Goal: Navigation & Orientation: Find specific page/section

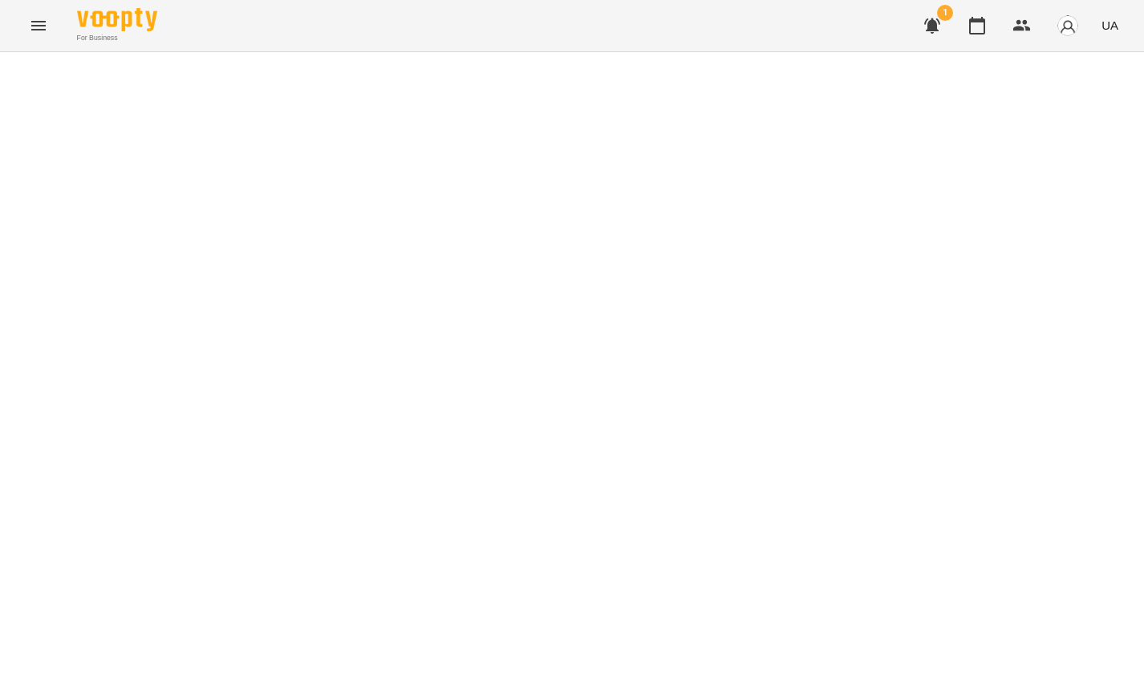
click at [934, 40] on button "button" at bounding box center [932, 25] width 39 height 39
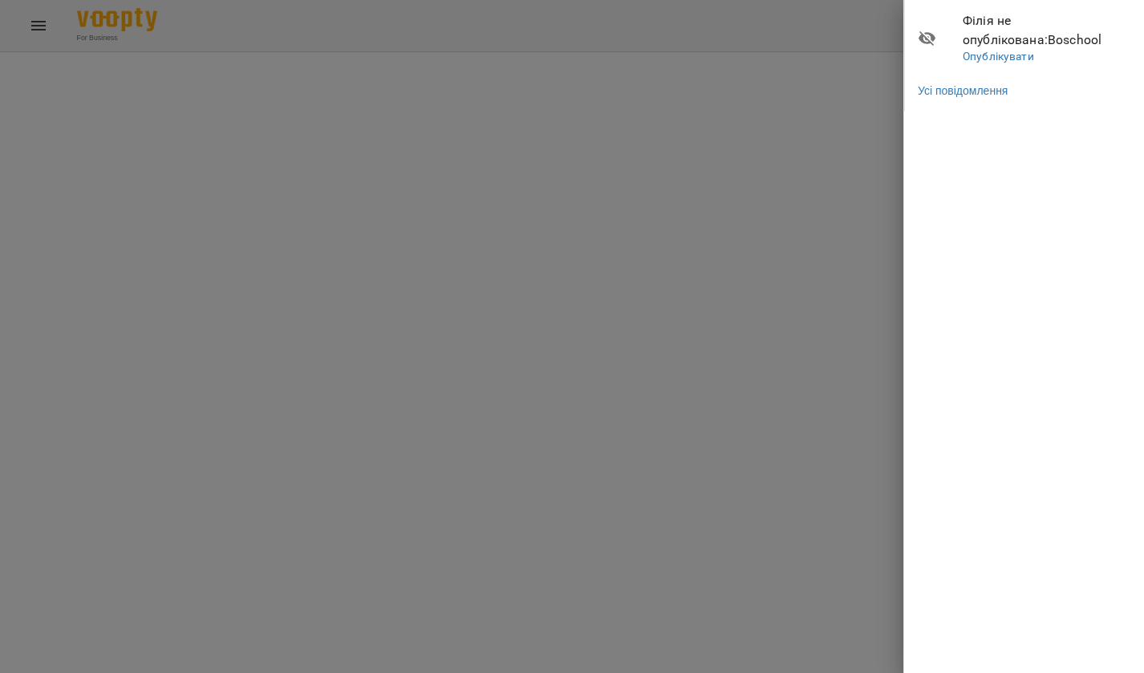
click at [893, 134] on div at bounding box center [572, 336] width 1144 height 673
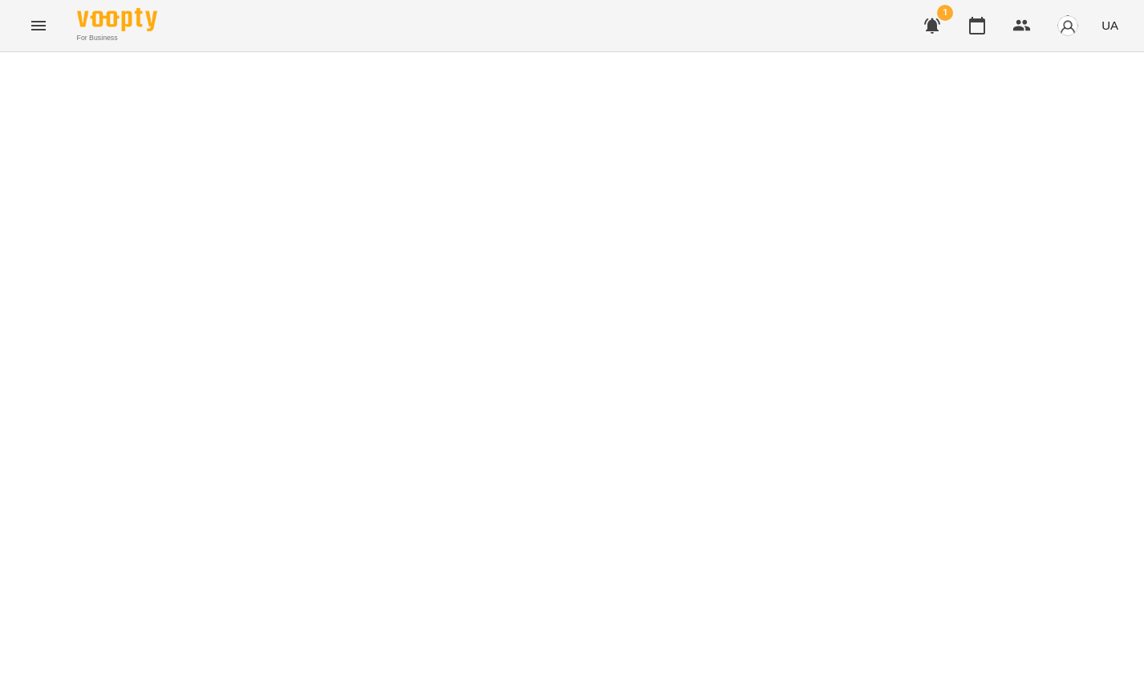
click at [923, 30] on icon "button" at bounding box center [932, 25] width 19 height 19
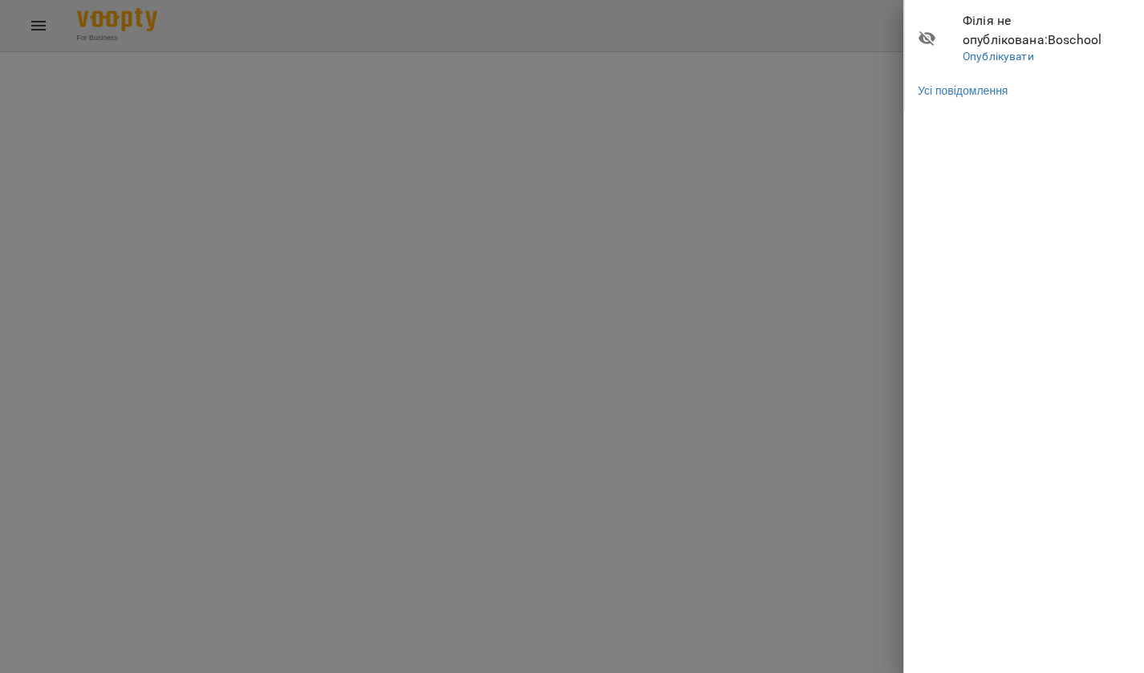
click at [806, 173] on div at bounding box center [572, 336] width 1144 height 673
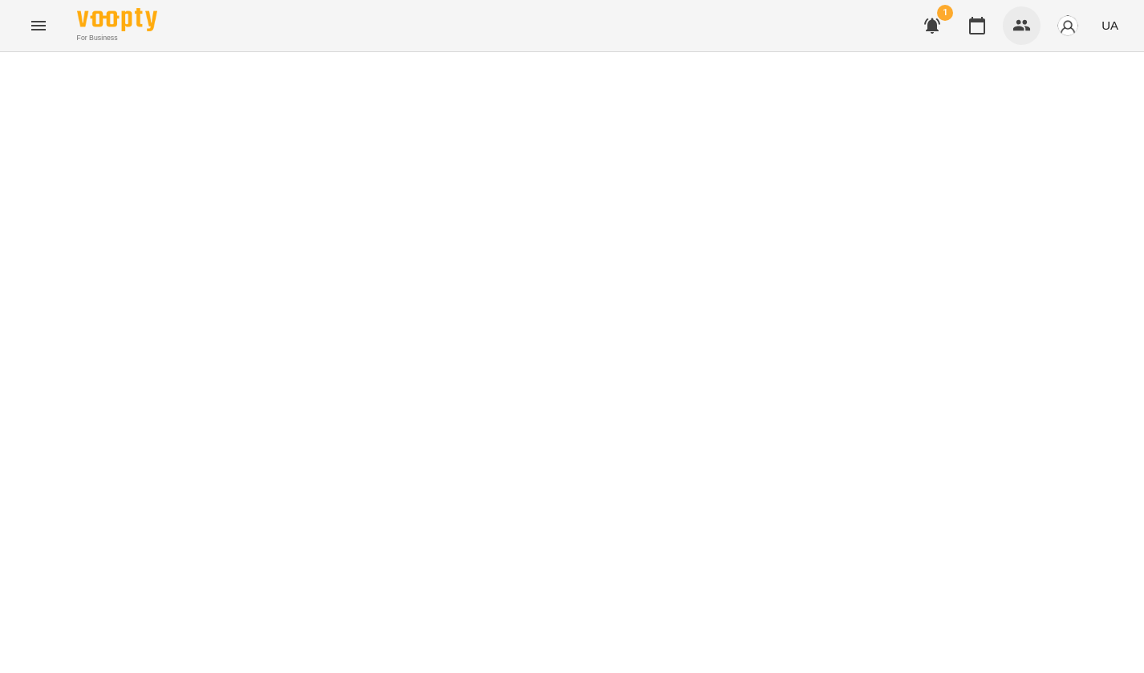
click at [1019, 32] on icon "button" at bounding box center [1021, 25] width 19 height 19
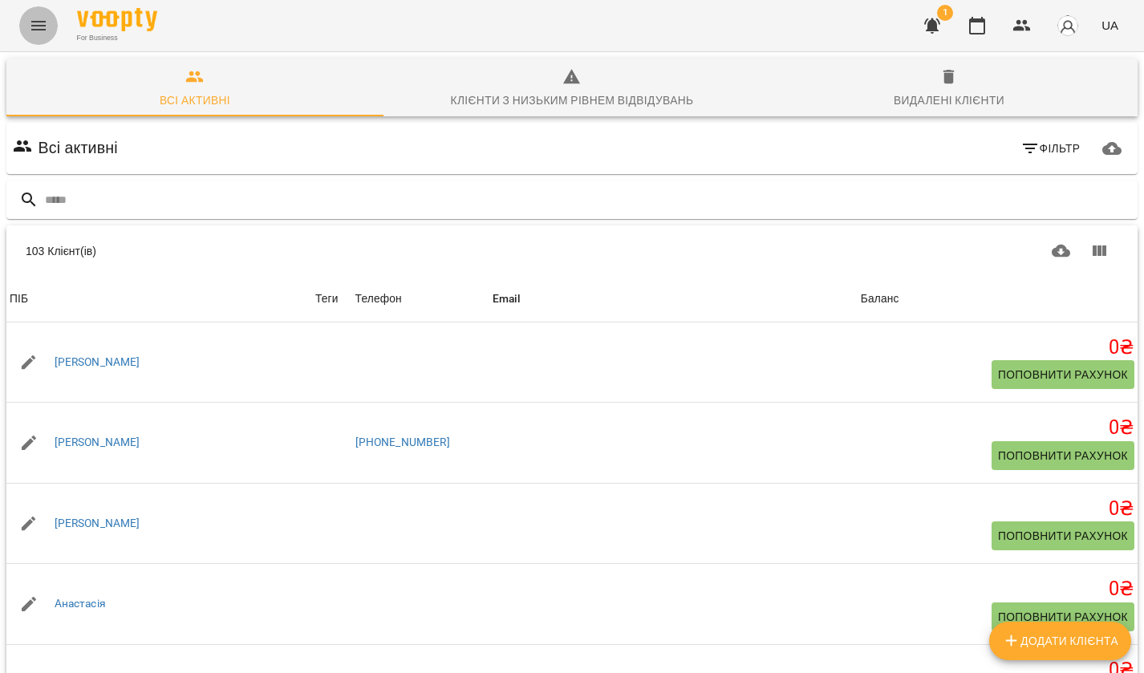
click at [34, 32] on icon "Menu" at bounding box center [38, 25] width 19 height 19
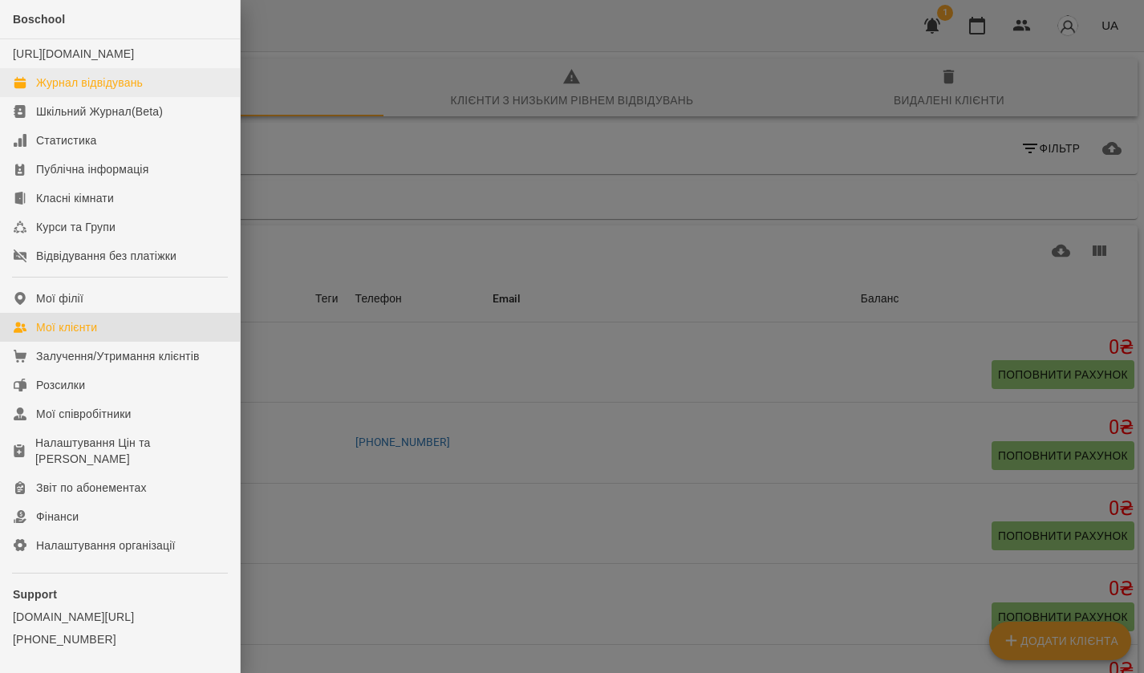
click at [57, 97] on link "Журнал відвідувань" at bounding box center [120, 82] width 240 height 29
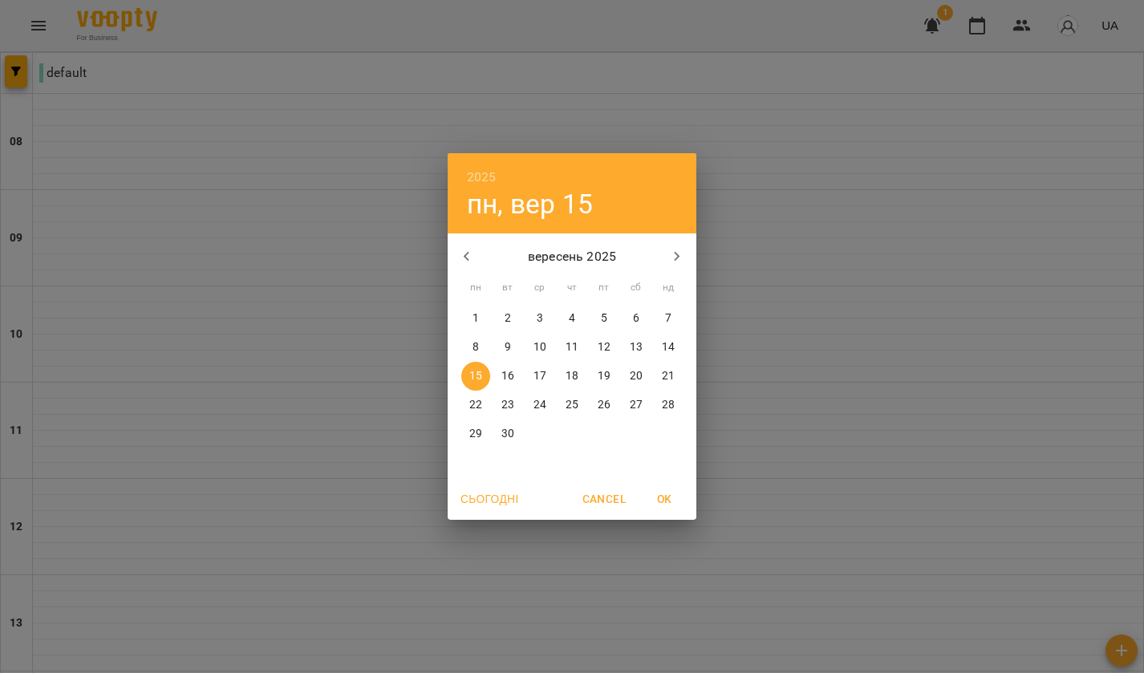
click at [654, 366] on div "21" at bounding box center [668, 376] width 32 height 29
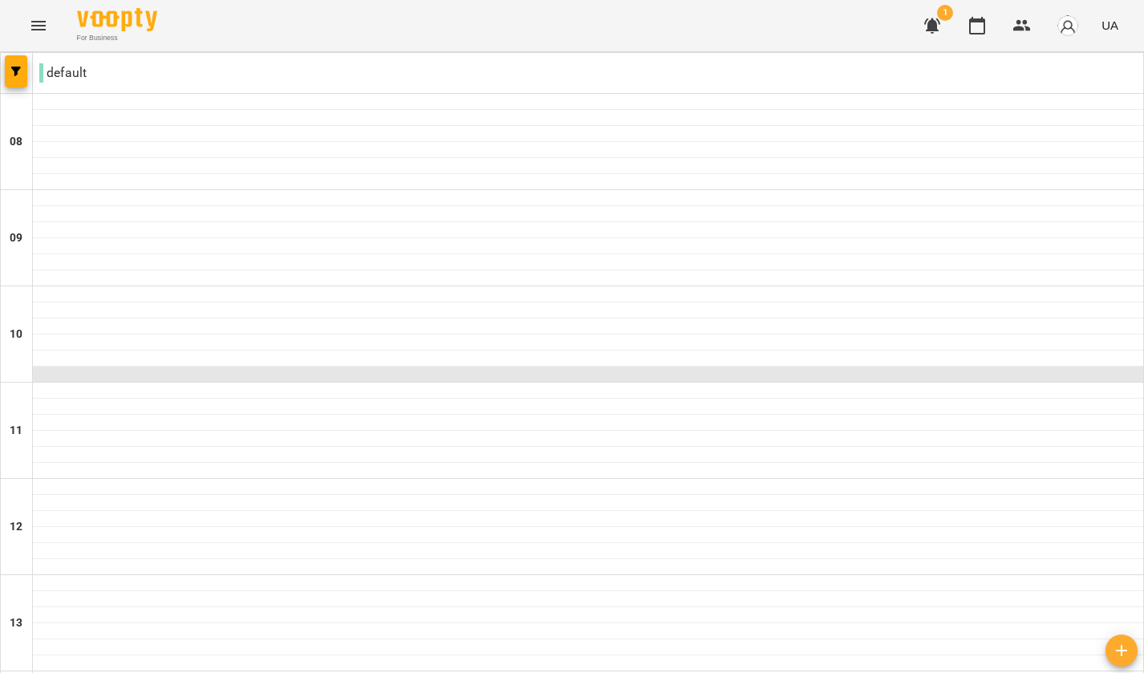
click at [649, 368] on div at bounding box center [588, 375] width 1110 height 16
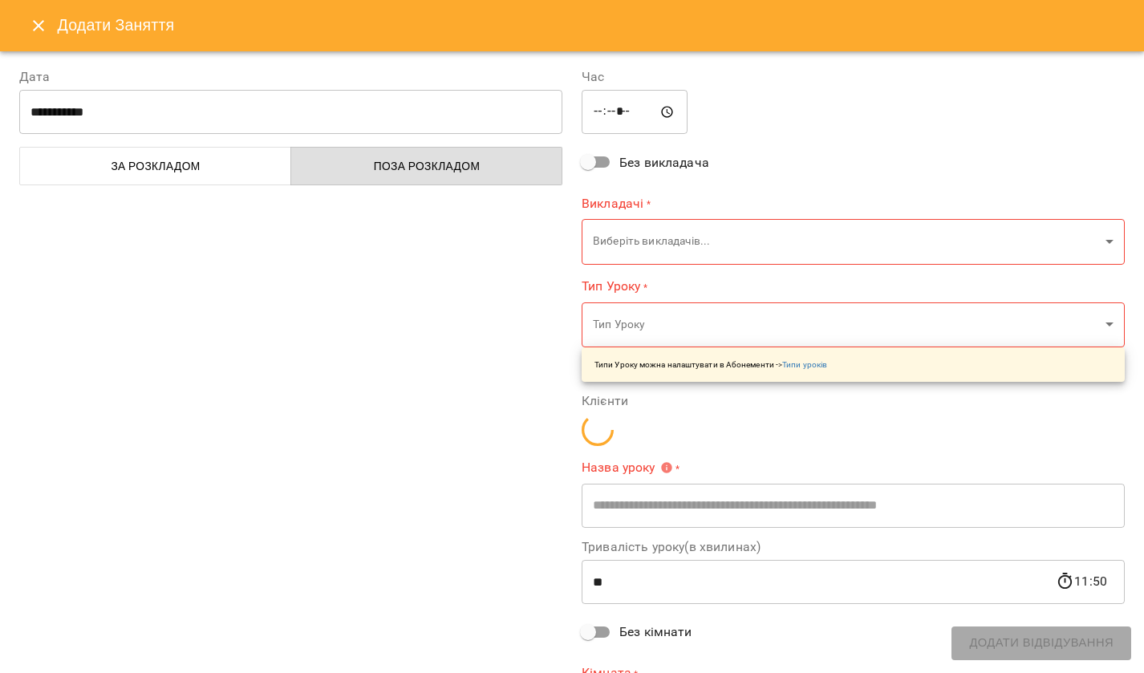
type input "**********"
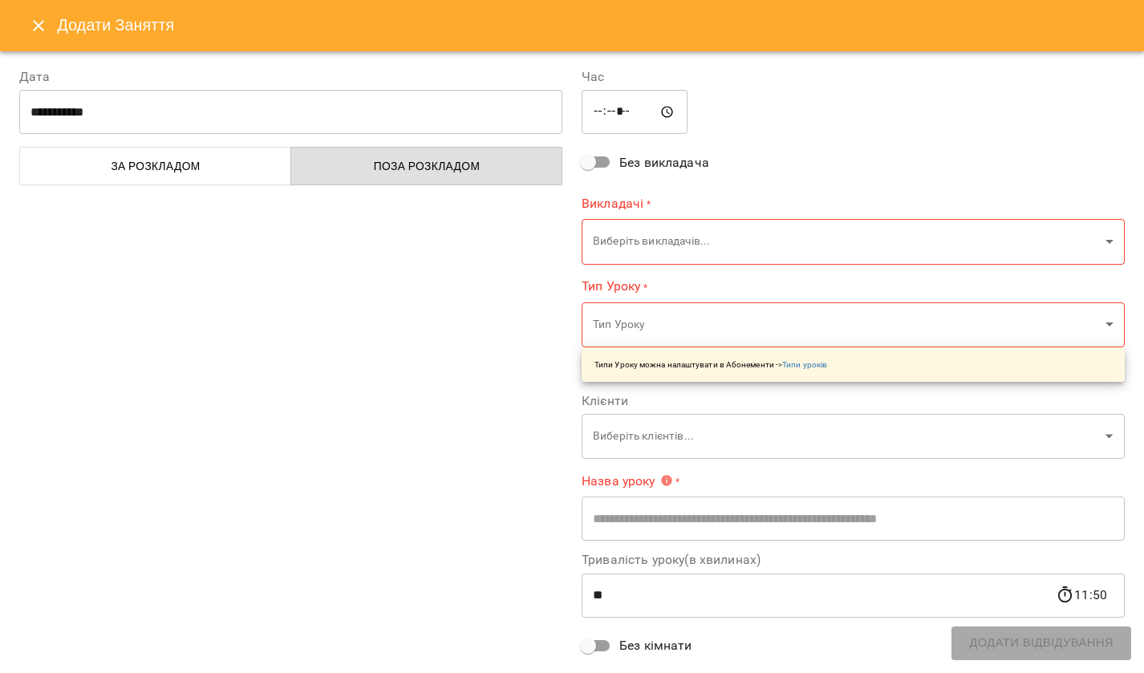
click at [42, 22] on icon "Close" at bounding box center [38, 25] width 11 height 11
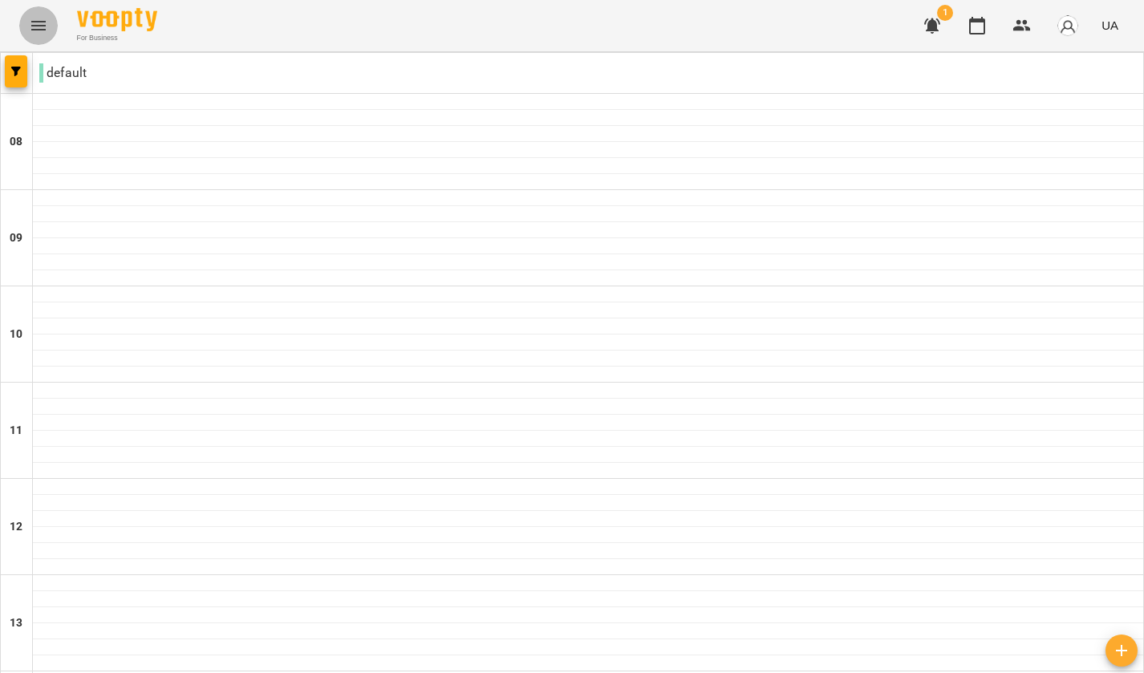
click at [47, 34] on icon "Menu" at bounding box center [38, 25] width 19 height 19
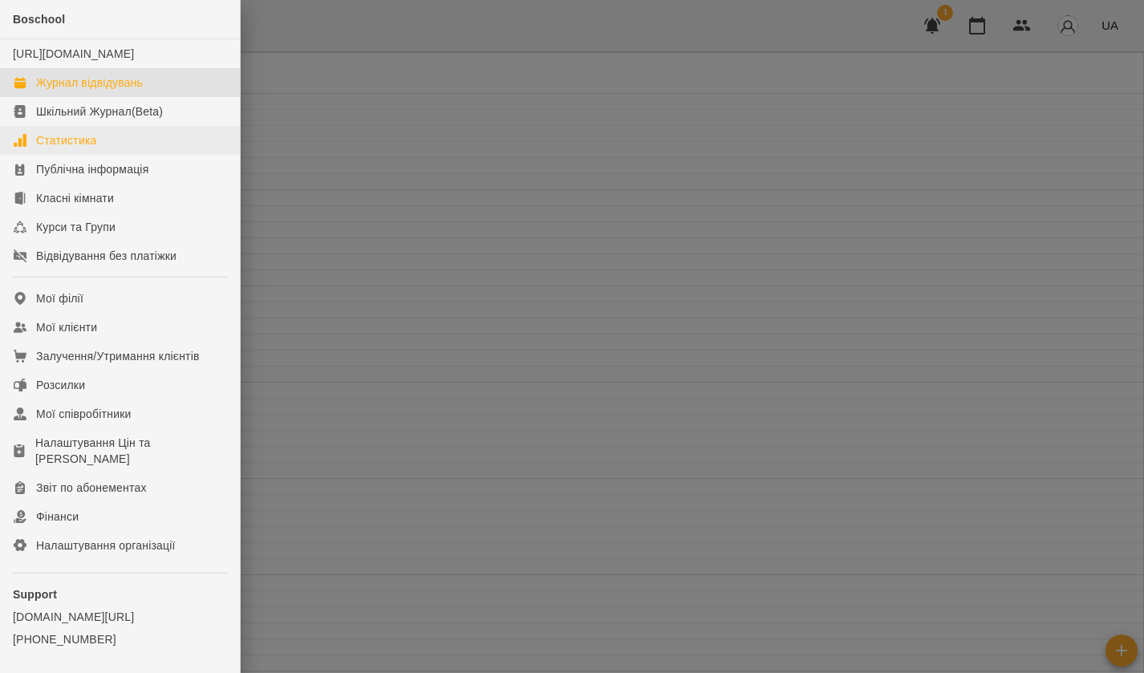
click at [57, 148] on div "Статистика" at bounding box center [66, 140] width 61 height 16
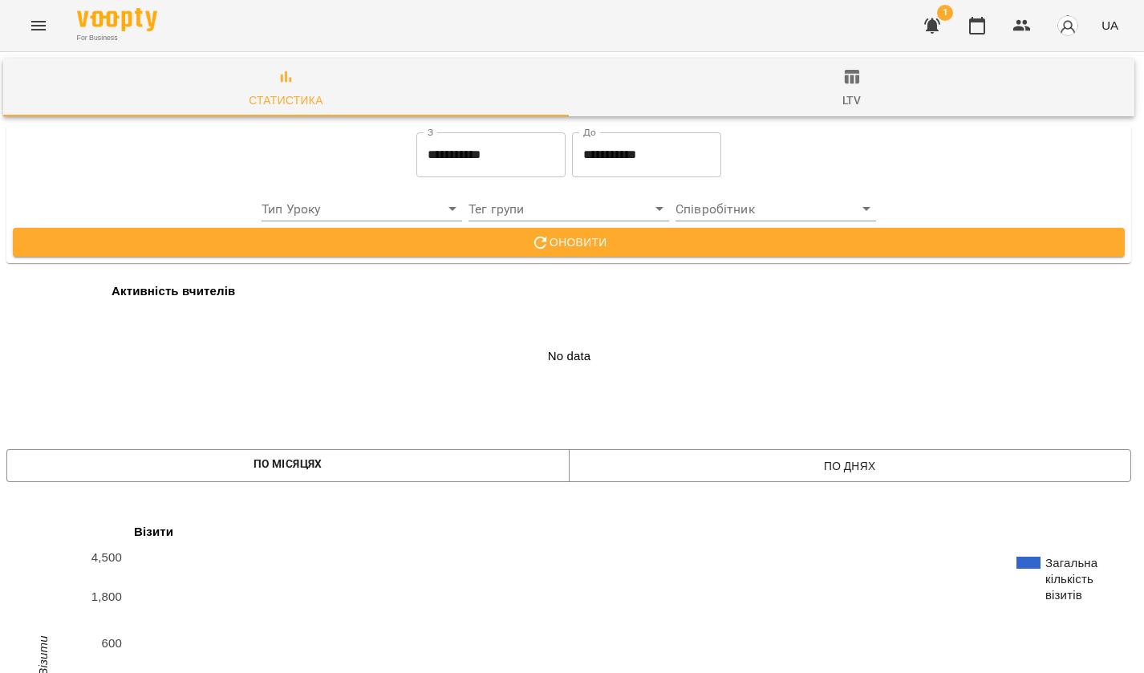
scroll to position [0, 3]
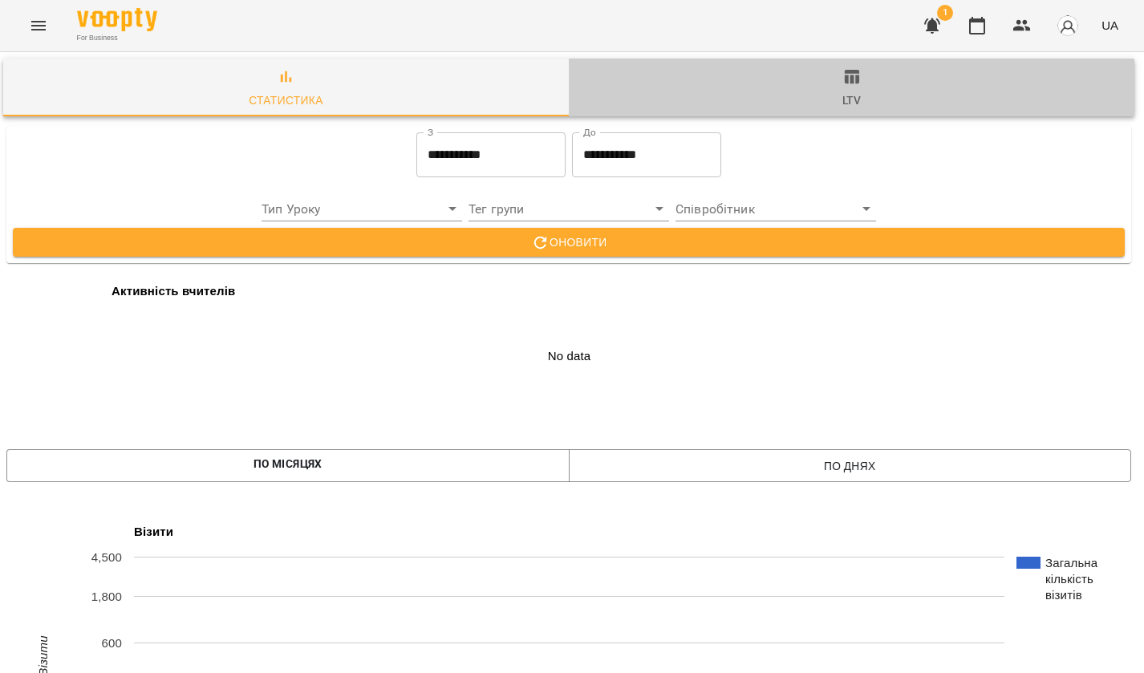
click at [861, 107] on div "ltv" at bounding box center [851, 100] width 18 height 19
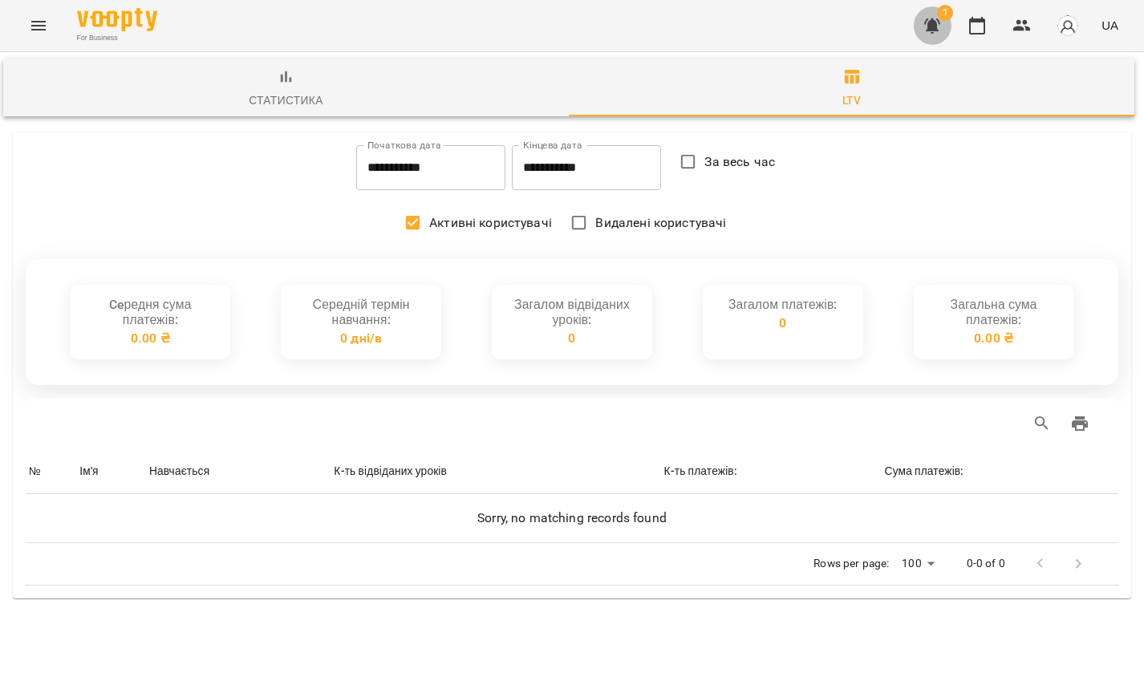
click at [930, 21] on icon "button" at bounding box center [932, 25] width 19 height 19
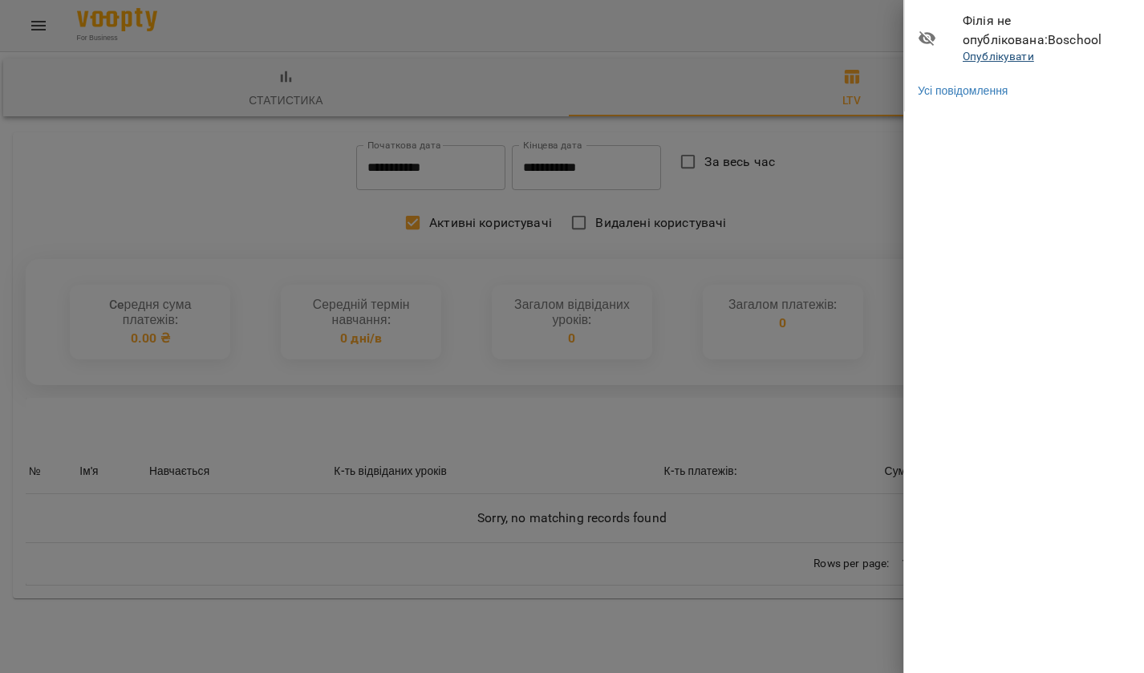
click at [1001, 59] on link "Опублікувати" at bounding box center [998, 56] width 71 height 13
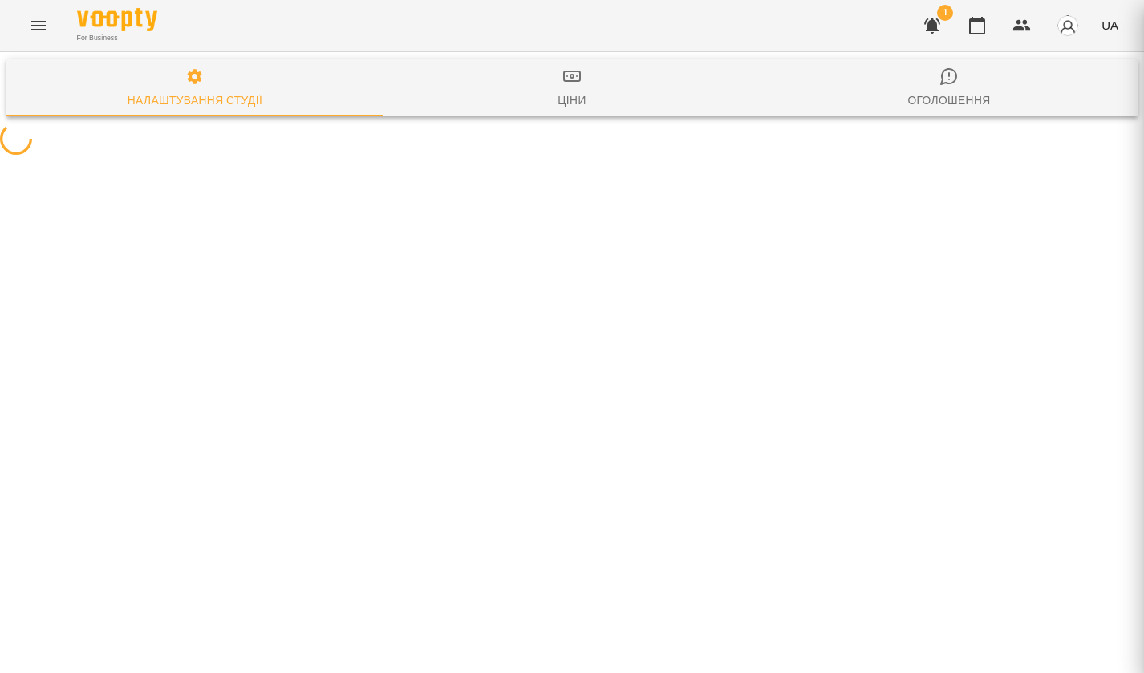
select select "**"
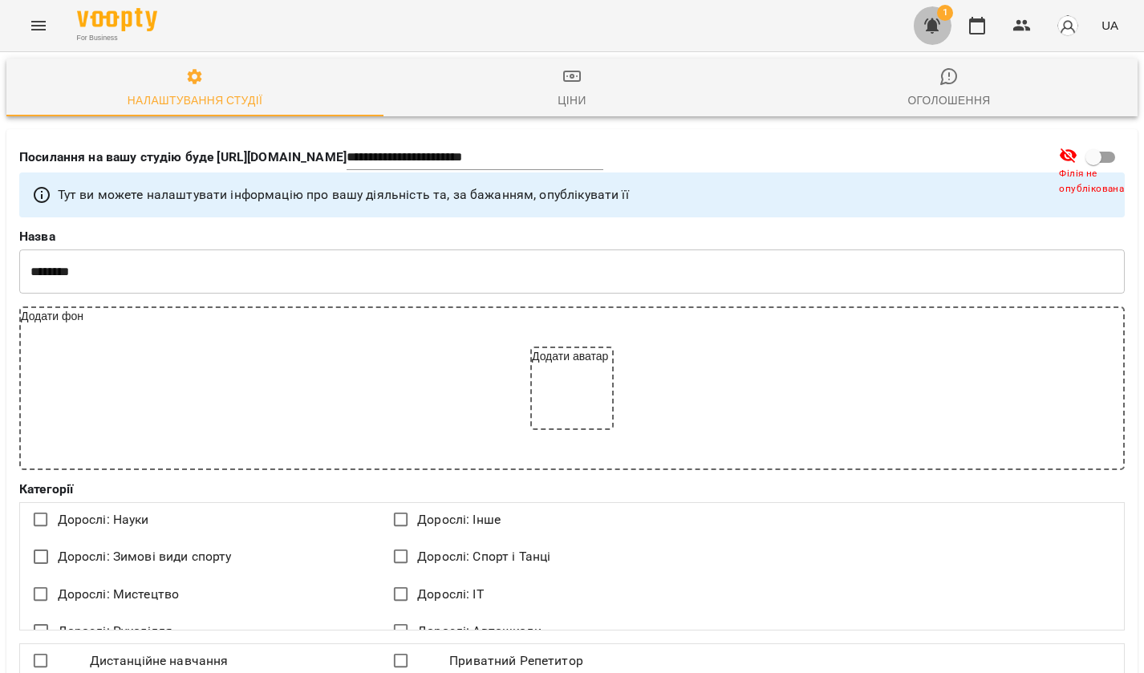
click at [939, 30] on icon "button" at bounding box center [932, 25] width 19 height 19
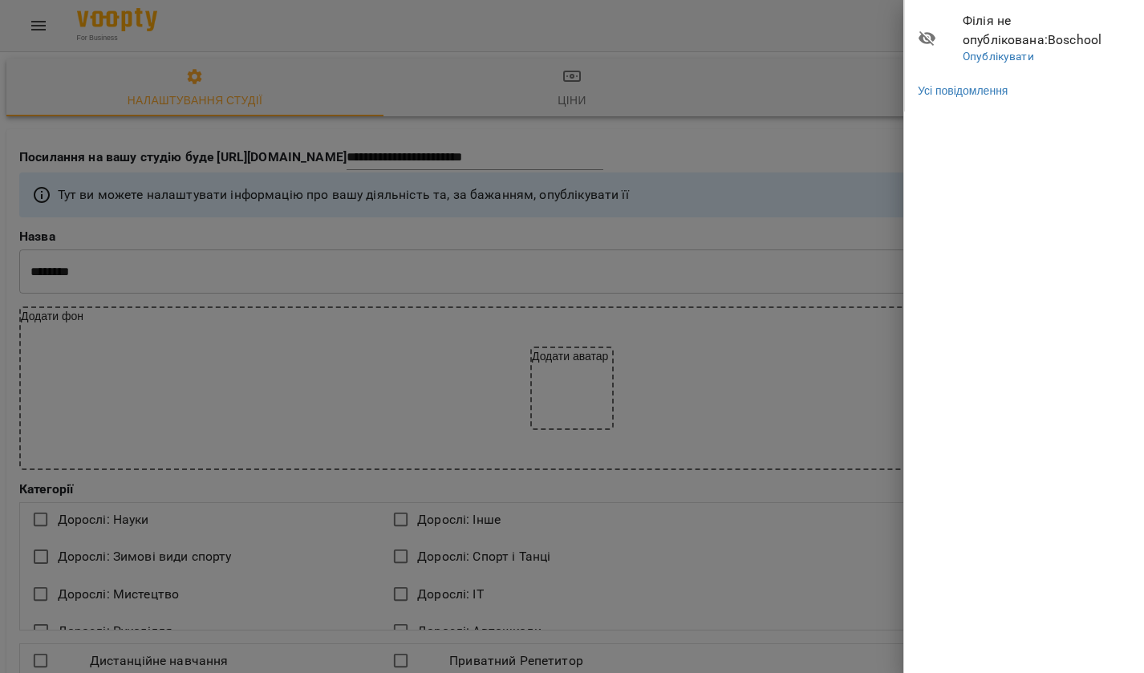
click at [846, 150] on div at bounding box center [572, 336] width 1144 height 673
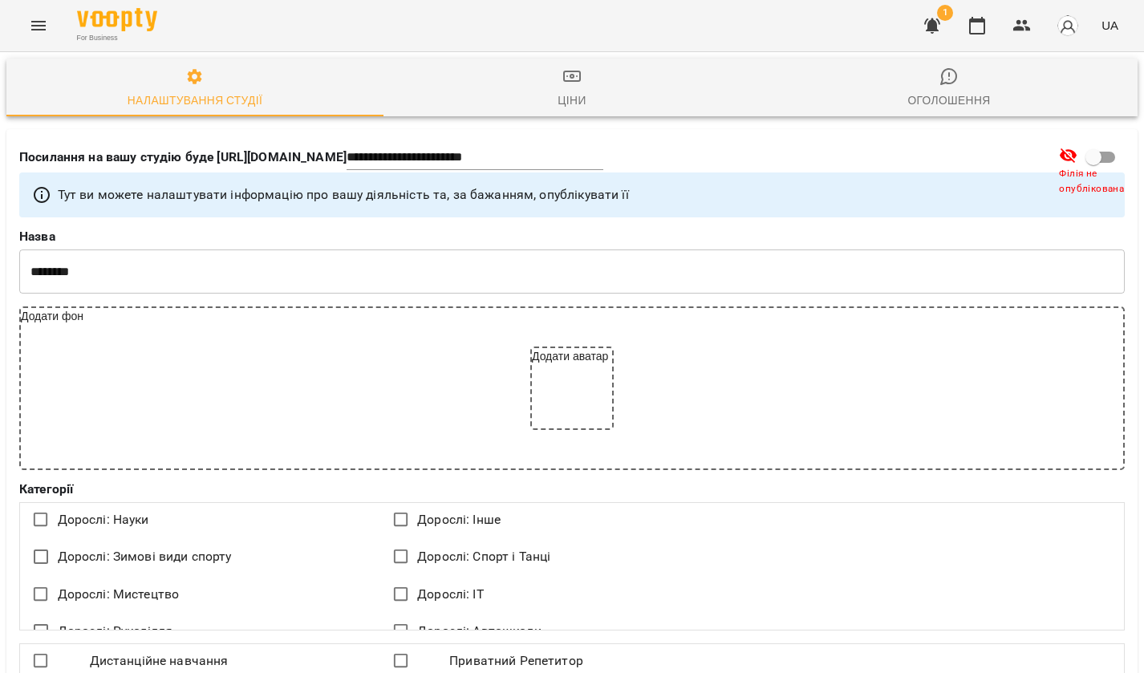
click at [37, 26] on icon "Menu" at bounding box center [38, 25] width 19 height 19
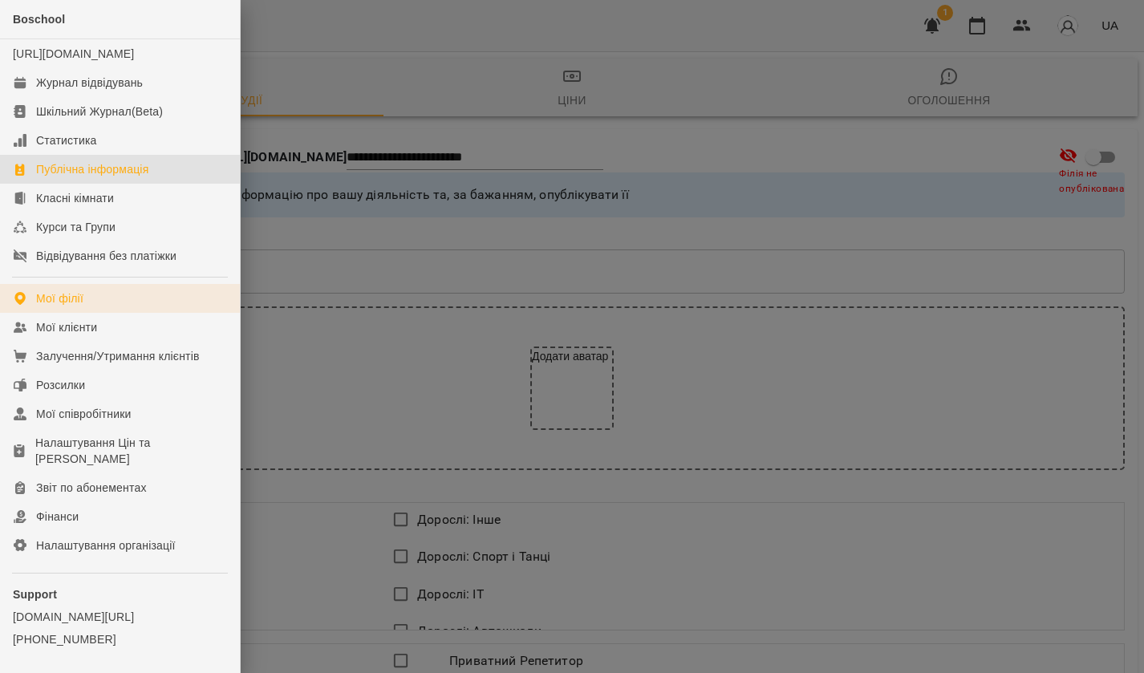
click at [70, 300] on link "Мої філії" at bounding box center [120, 298] width 240 height 29
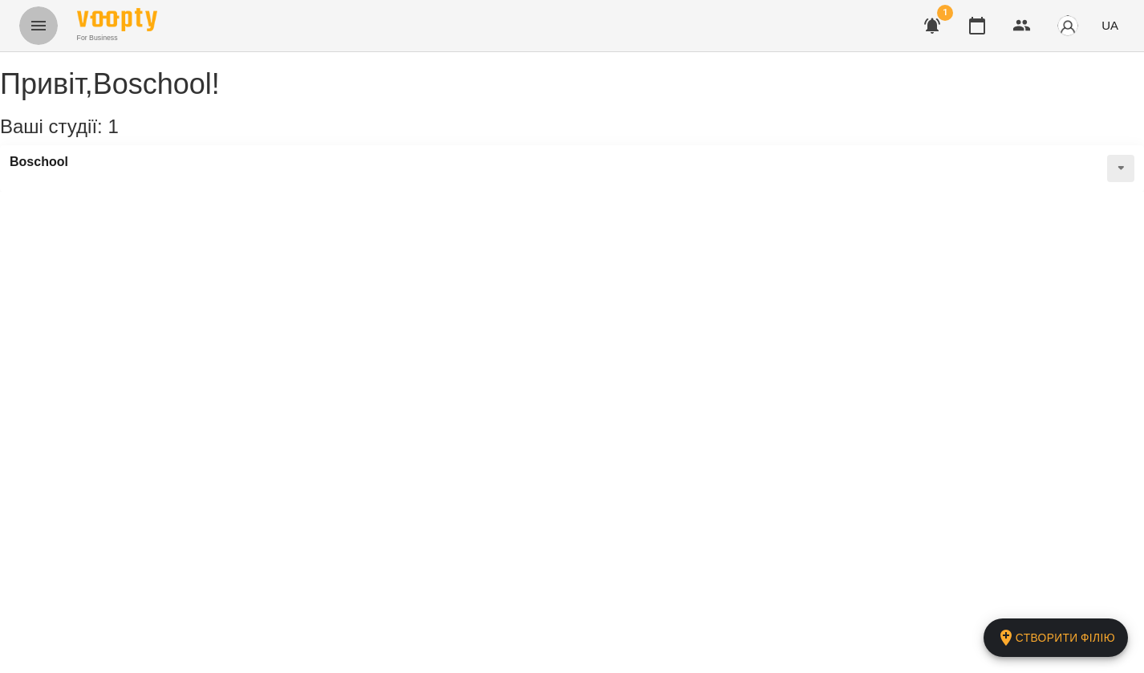
click at [38, 30] on icon "Menu" at bounding box center [38, 25] width 19 height 19
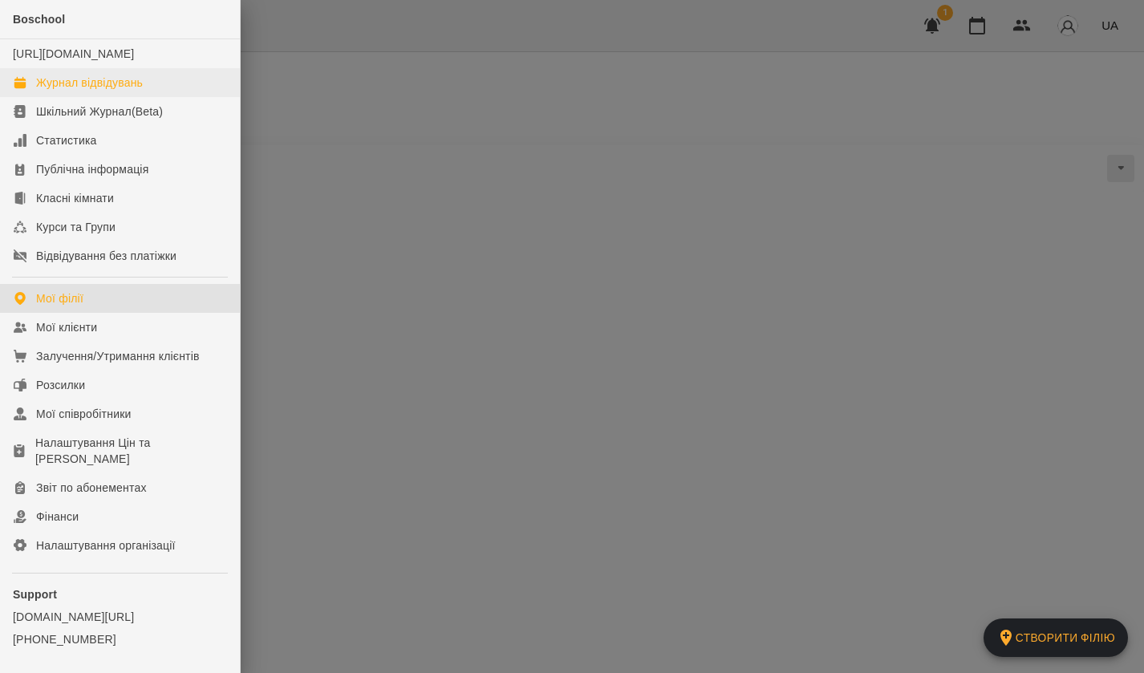
click at [83, 91] on div "Журнал відвідувань" at bounding box center [89, 83] width 107 height 16
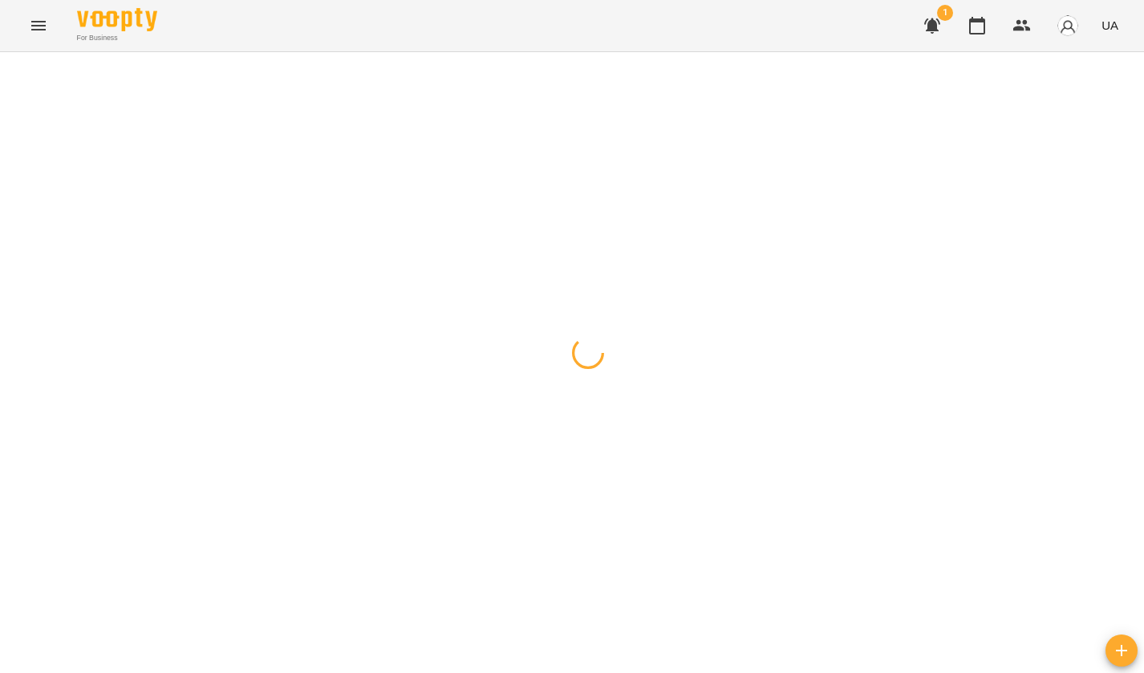
click at [38, 27] on icon "Menu" at bounding box center [38, 25] width 19 height 19
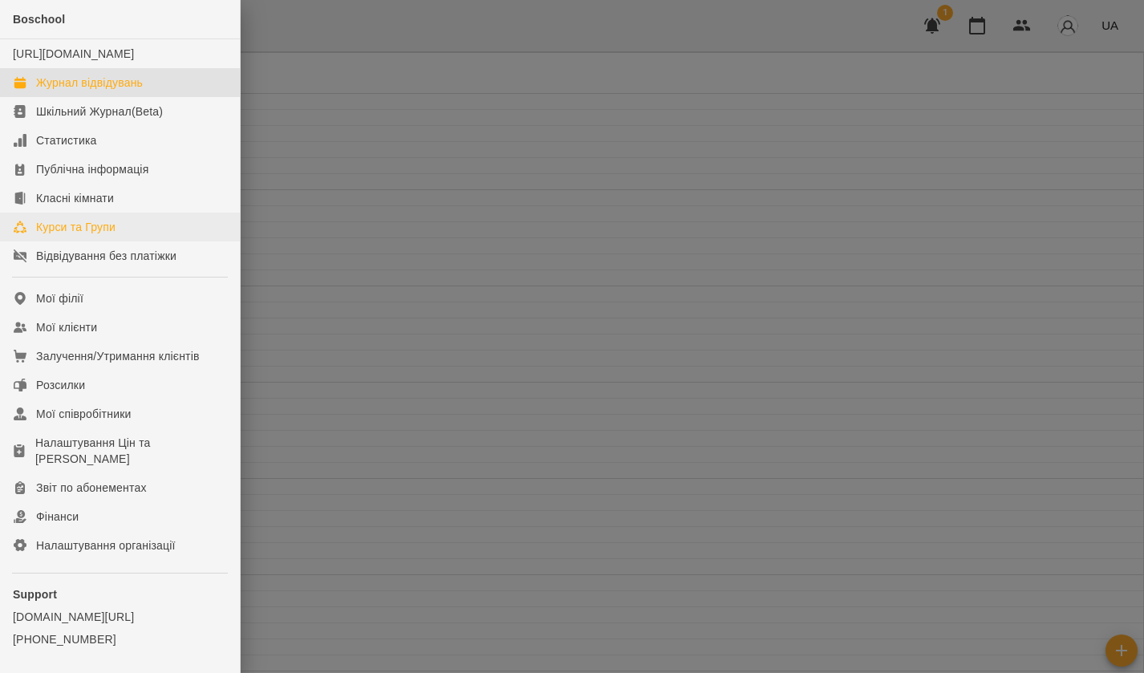
click at [76, 235] on div "Курси та Групи" at bounding box center [75, 227] width 79 height 16
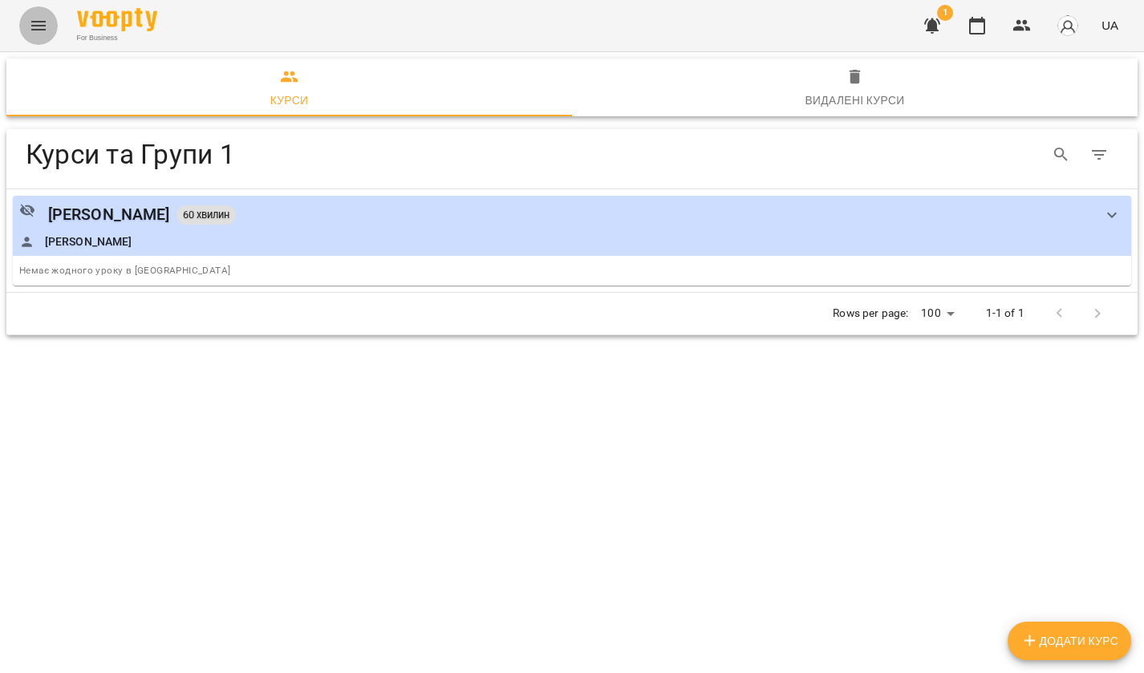
click at [42, 25] on icon "Menu" at bounding box center [38, 25] width 19 height 19
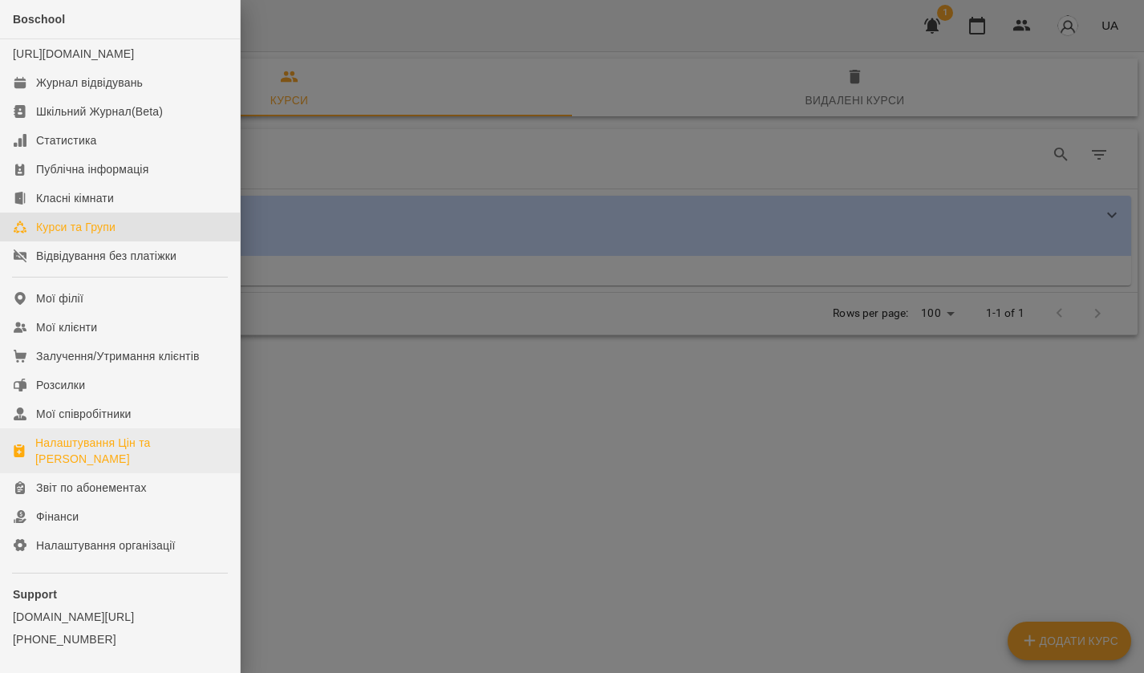
click at [82, 462] on div "Налаштування Цін та [PERSON_NAME]" at bounding box center [131, 451] width 192 height 32
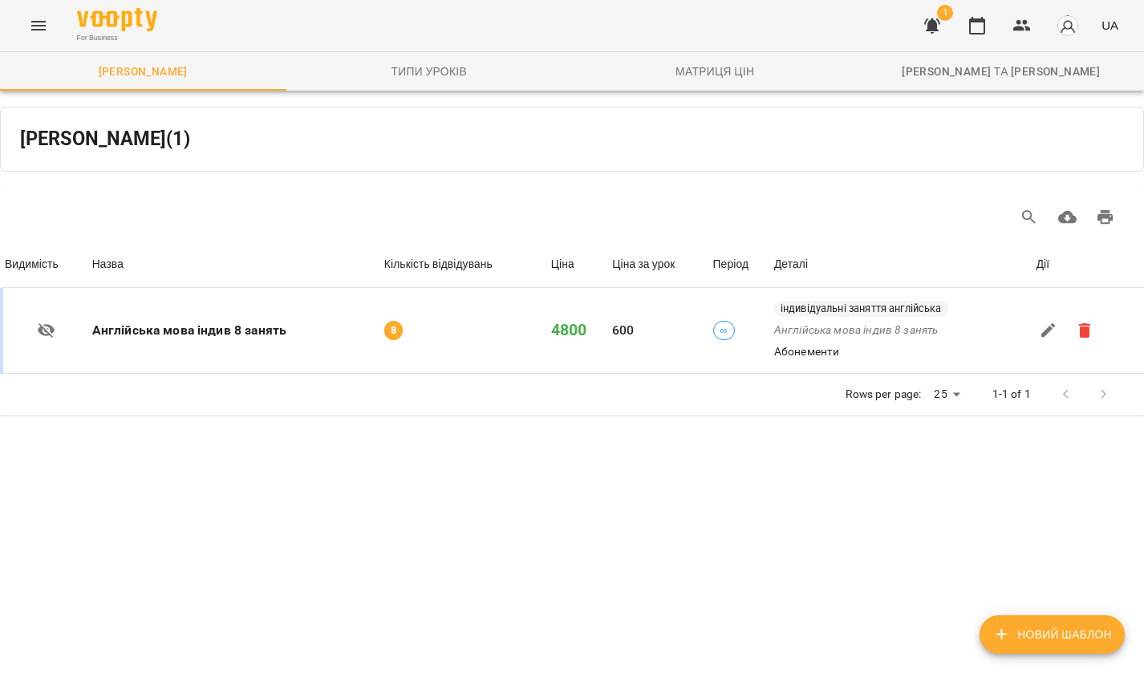
click at [32, 39] on button "Menu" at bounding box center [38, 25] width 39 height 39
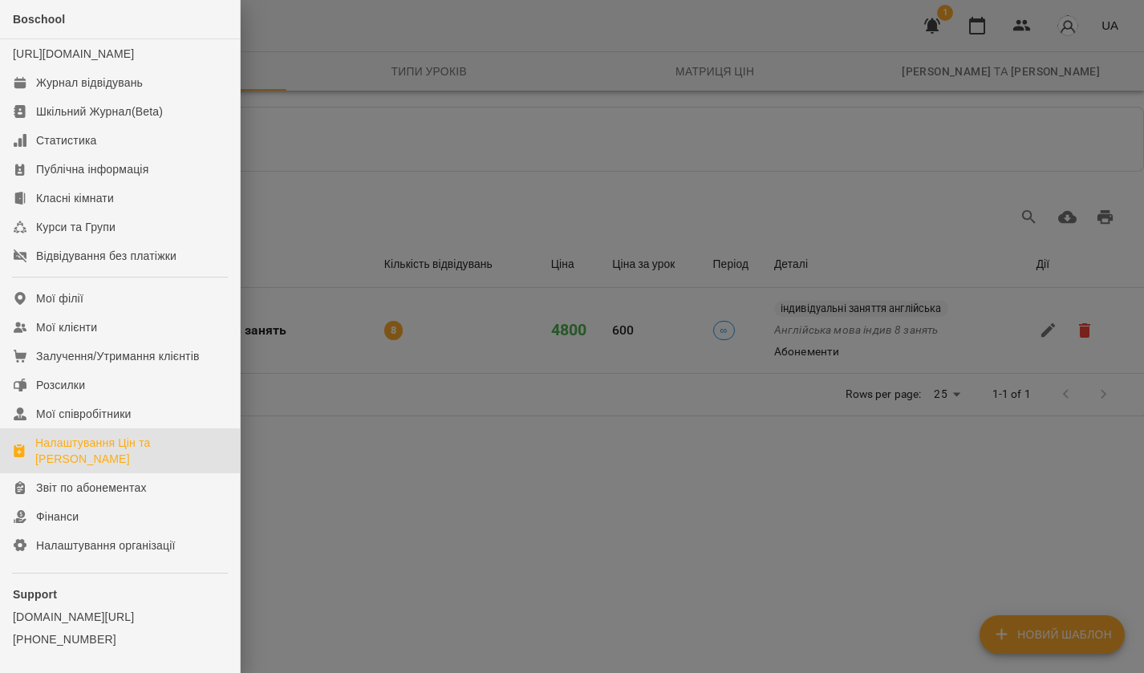
click at [899, 95] on div at bounding box center [572, 336] width 1144 height 673
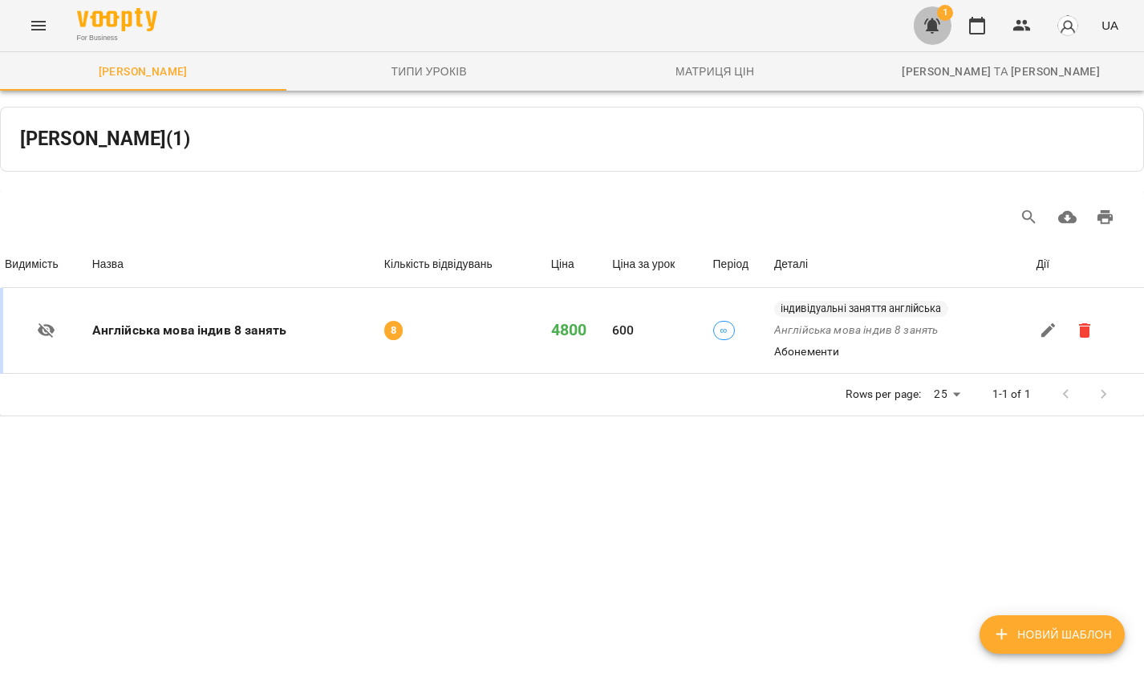
click at [923, 20] on icon "button" at bounding box center [932, 25] width 19 height 19
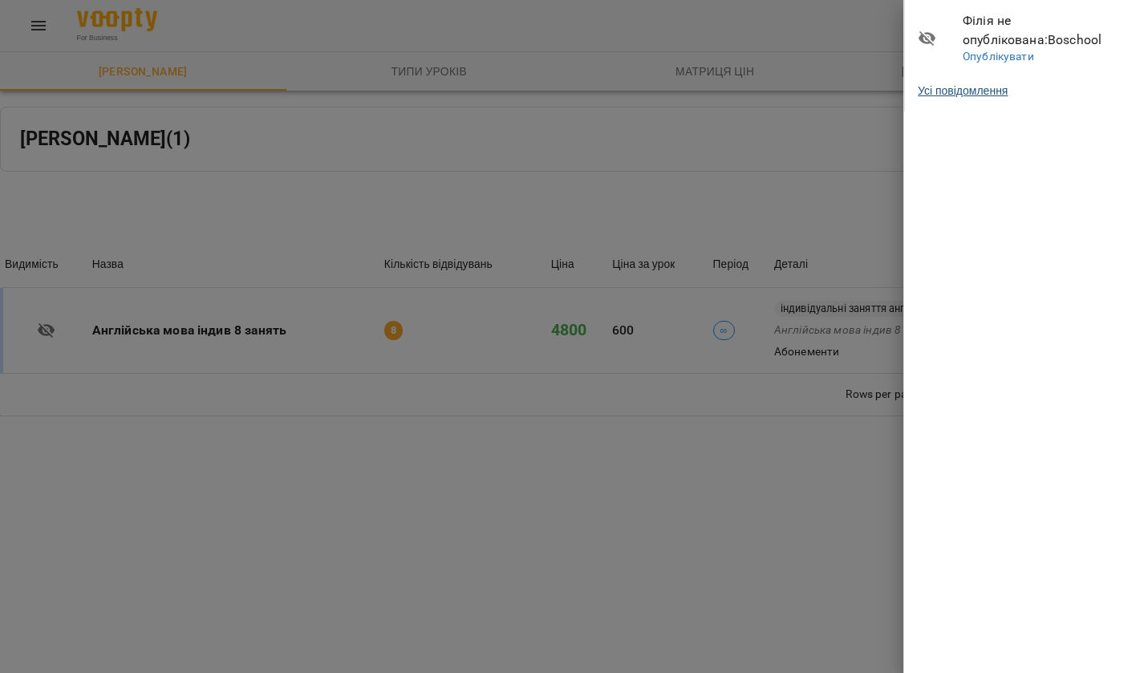
click at [986, 95] on link "Усі повідомлення" at bounding box center [963, 91] width 90 height 16
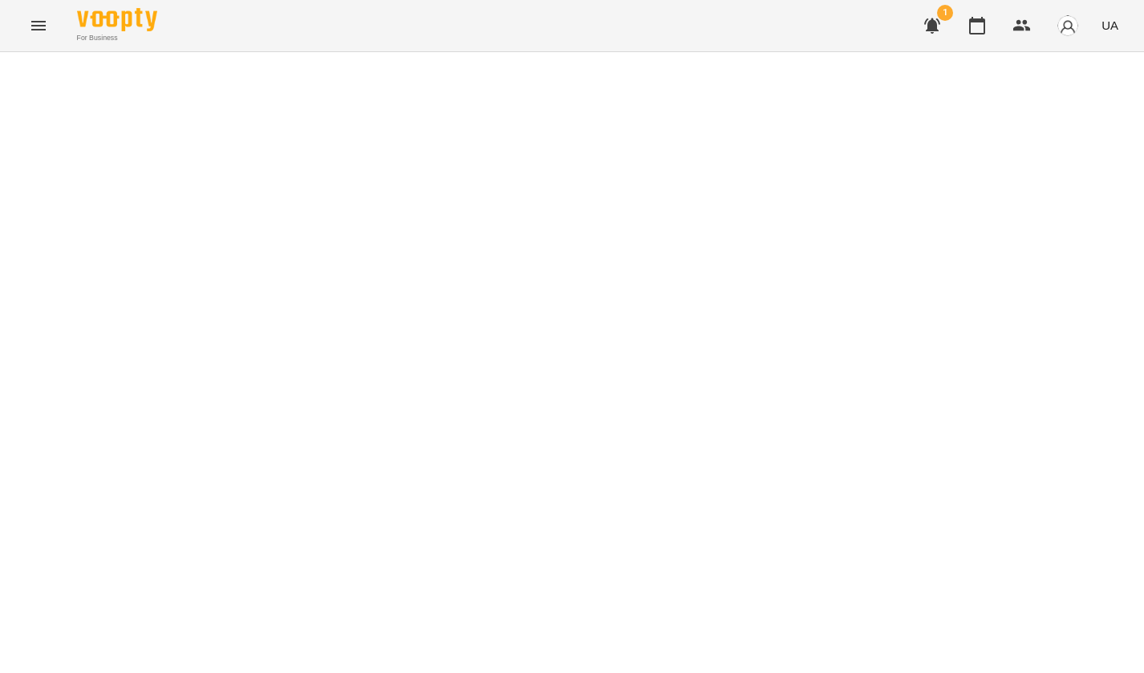
click at [29, 35] on button "Menu" at bounding box center [38, 25] width 39 height 39
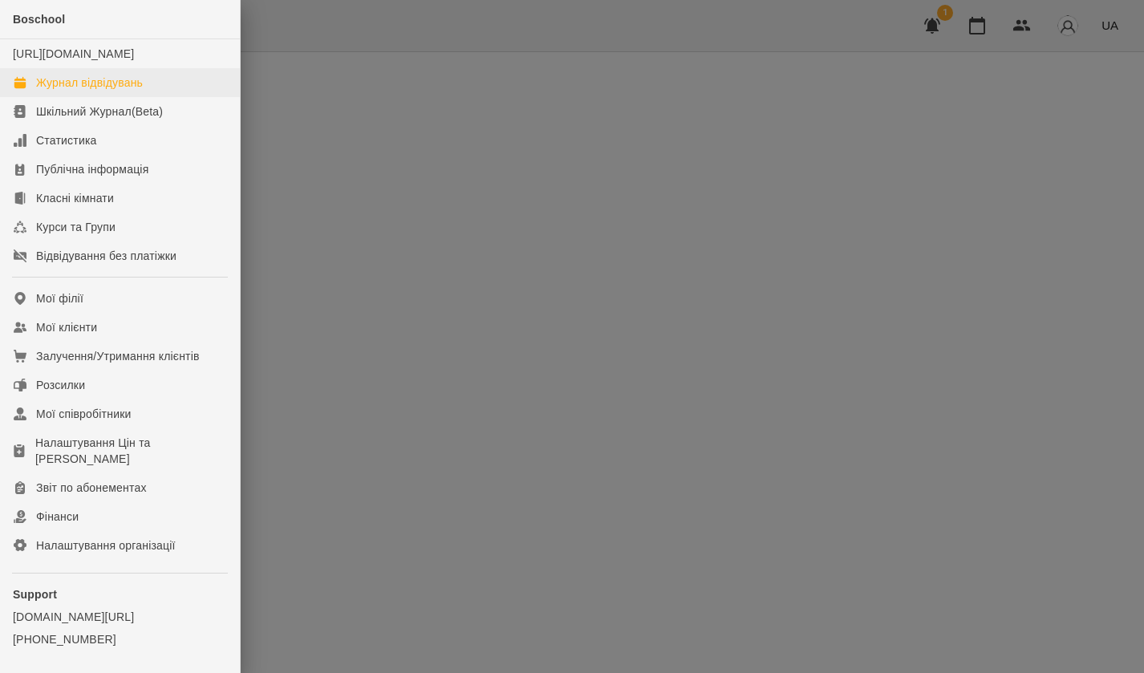
click at [71, 91] on div "Журнал відвідувань" at bounding box center [89, 83] width 107 height 16
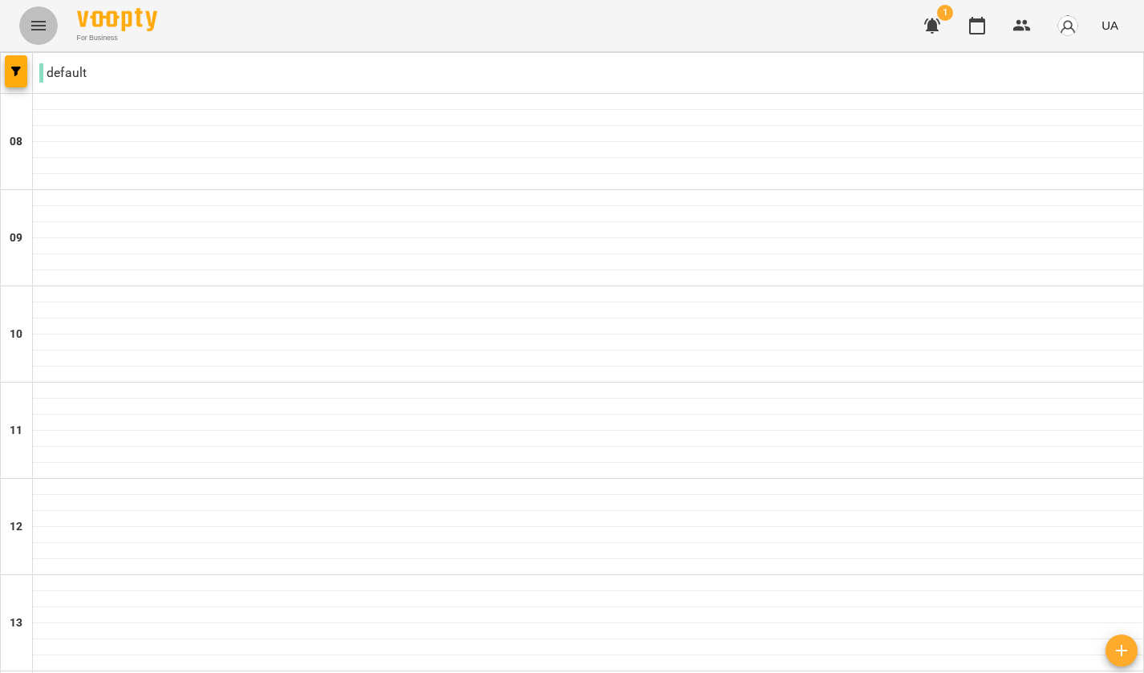
click at [39, 20] on icon "Menu" at bounding box center [38, 25] width 19 height 19
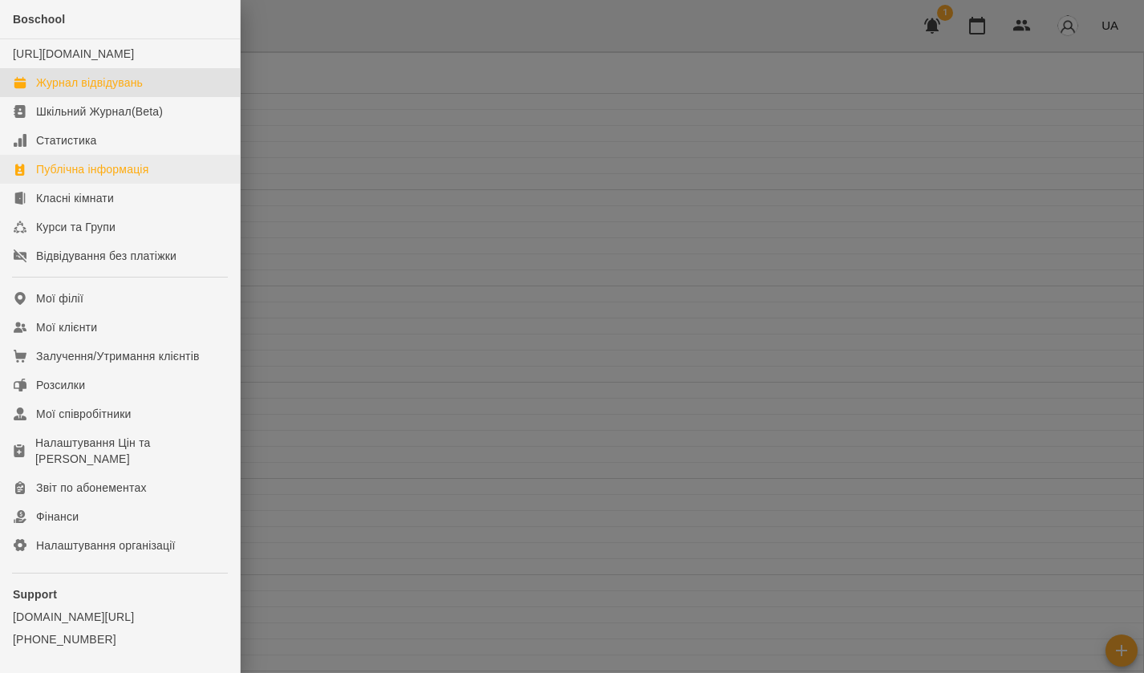
click at [80, 184] on link "Публічна інформація" at bounding box center [120, 169] width 240 height 29
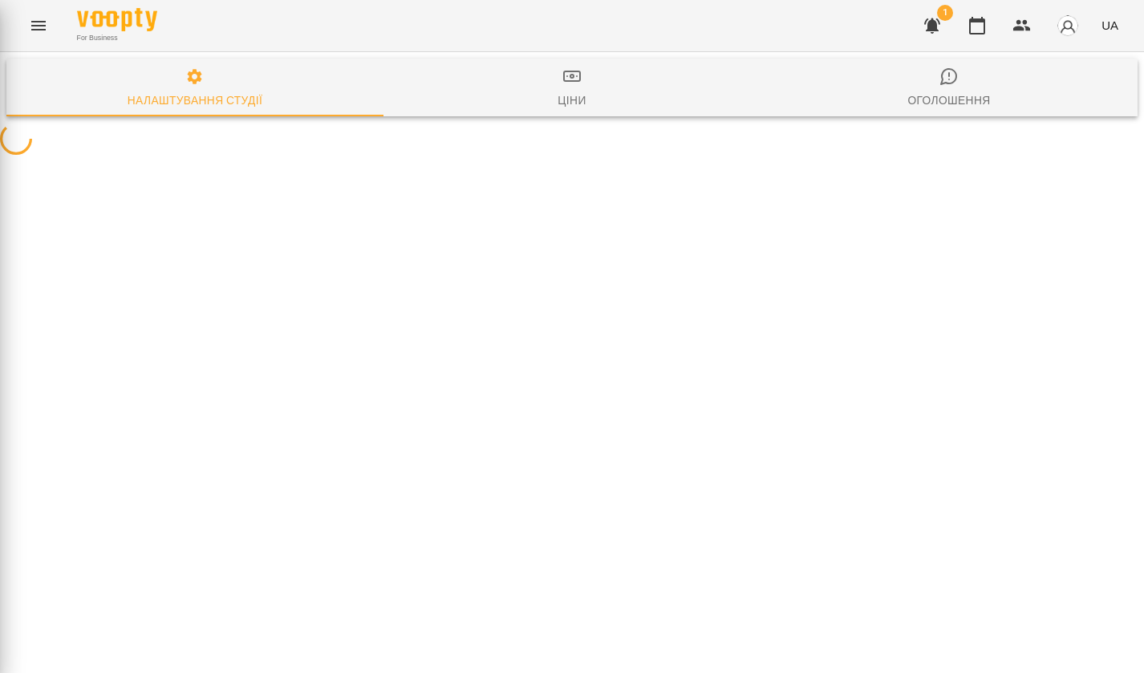
select select "**"
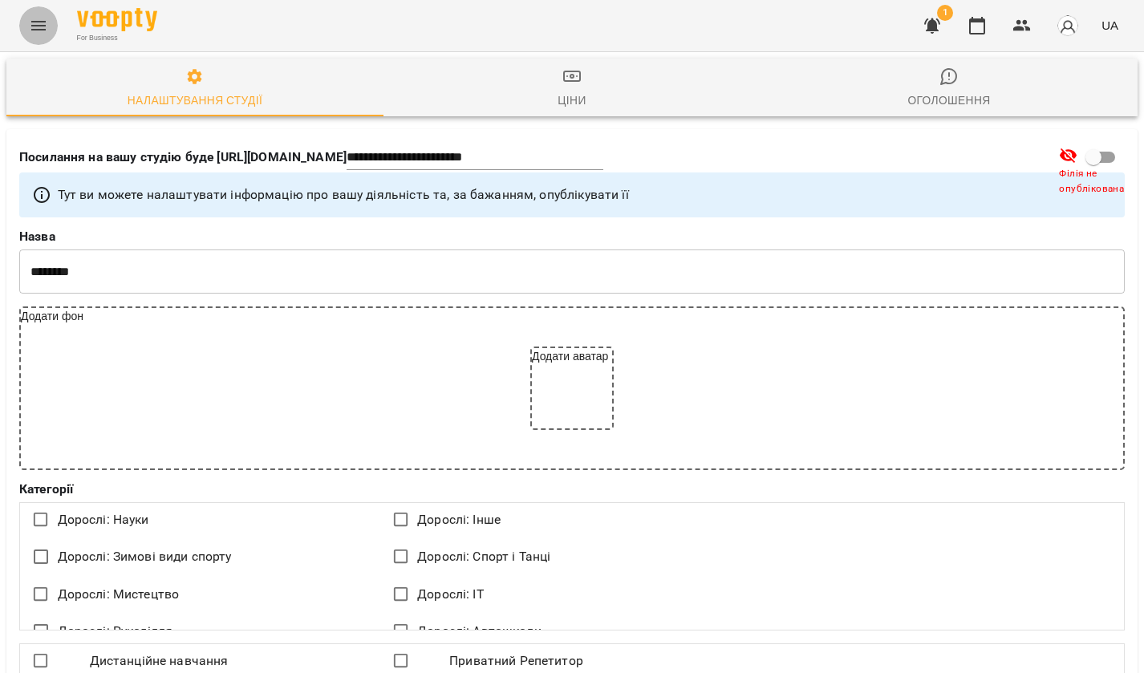
click at [39, 6] on button "Menu" at bounding box center [38, 25] width 39 height 39
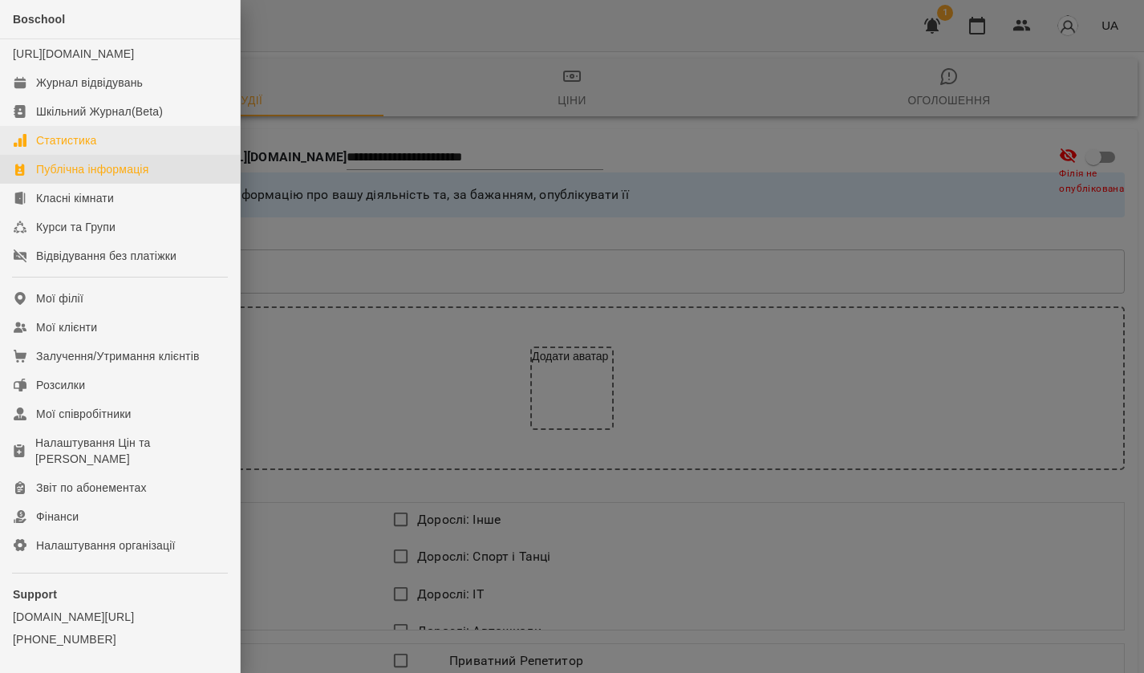
click at [72, 148] on div "Статистика" at bounding box center [66, 140] width 61 height 16
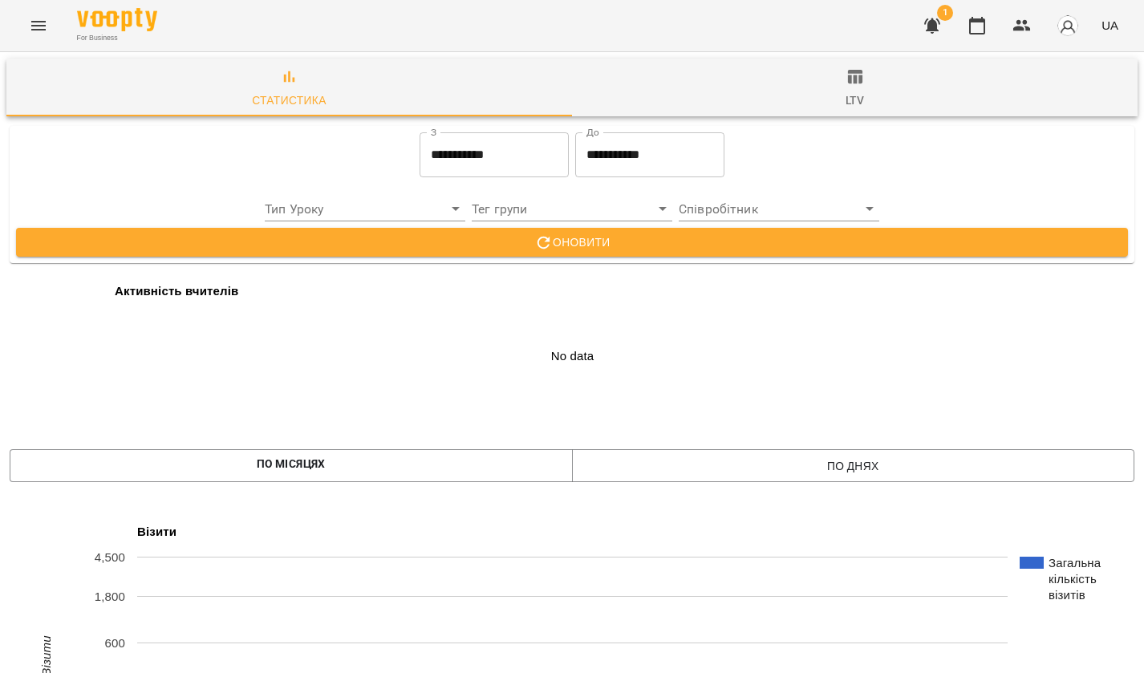
click at [912, 98] on span "ltv" at bounding box center [855, 88] width 546 height 43
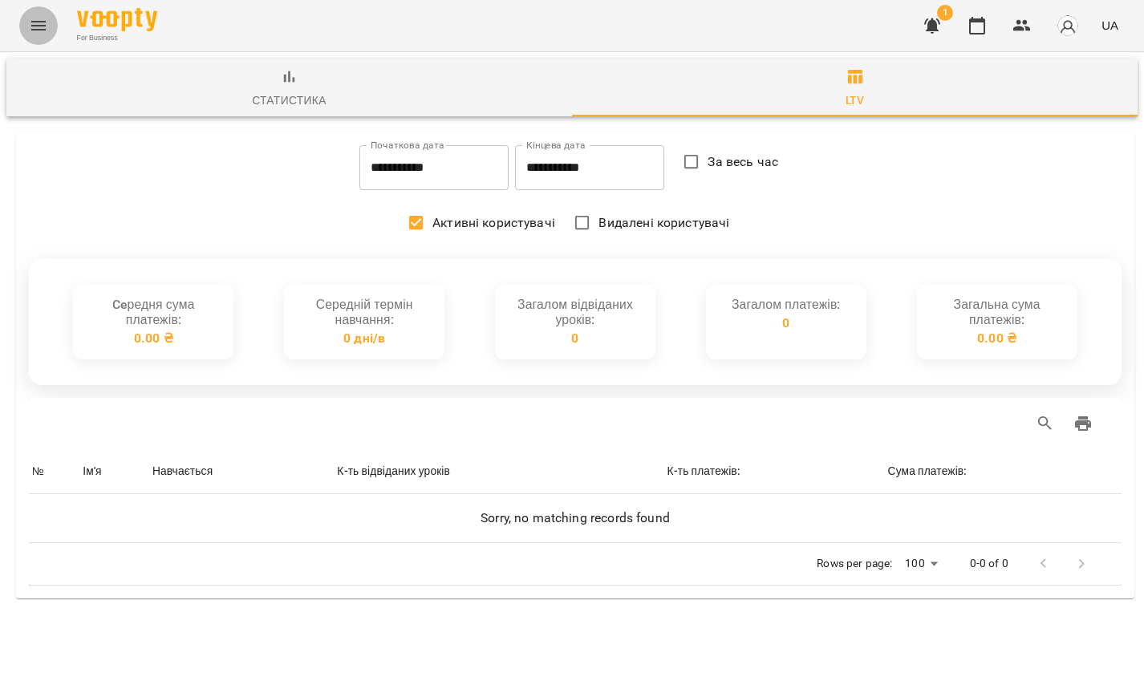
click at [33, 25] on icon "Menu" at bounding box center [38, 25] width 19 height 19
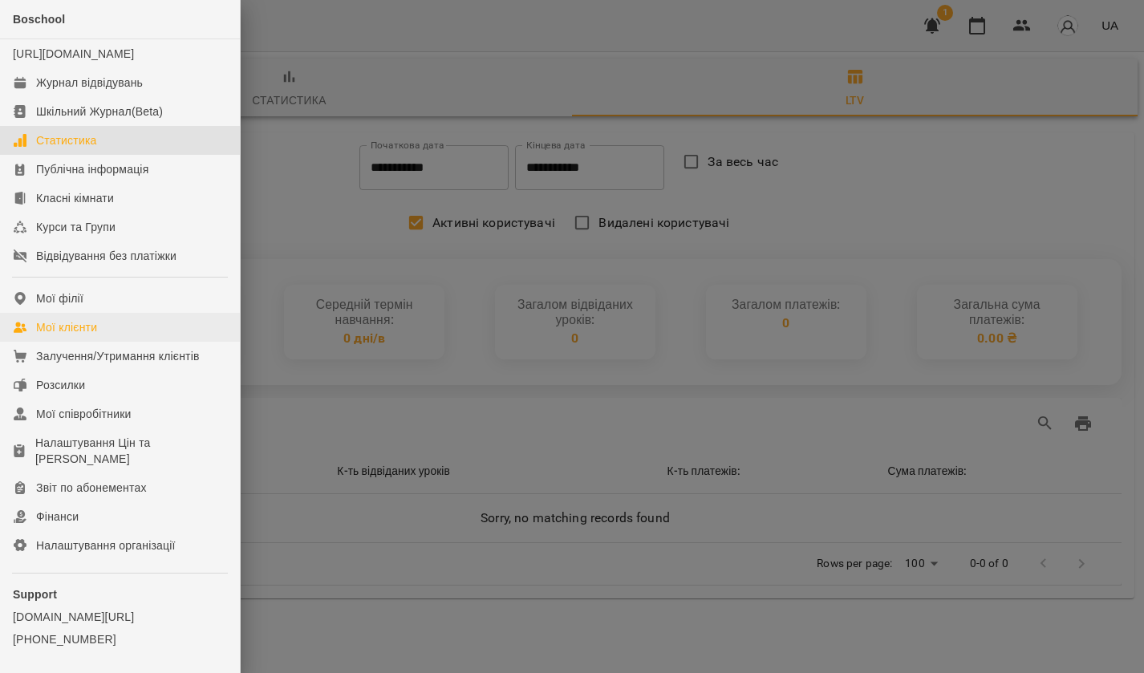
click at [71, 335] on div "Мої клієнти" at bounding box center [66, 327] width 61 height 16
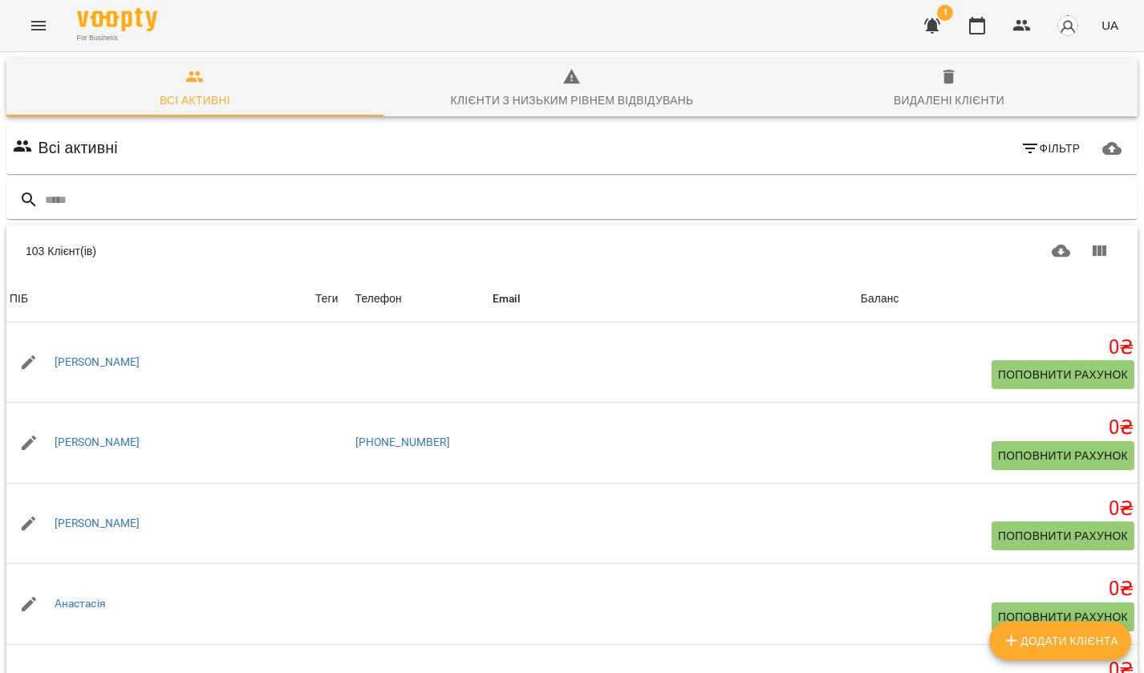
click at [525, 96] on div "Клієнти з низьким рівнем відвідувань" at bounding box center [572, 100] width 243 height 19
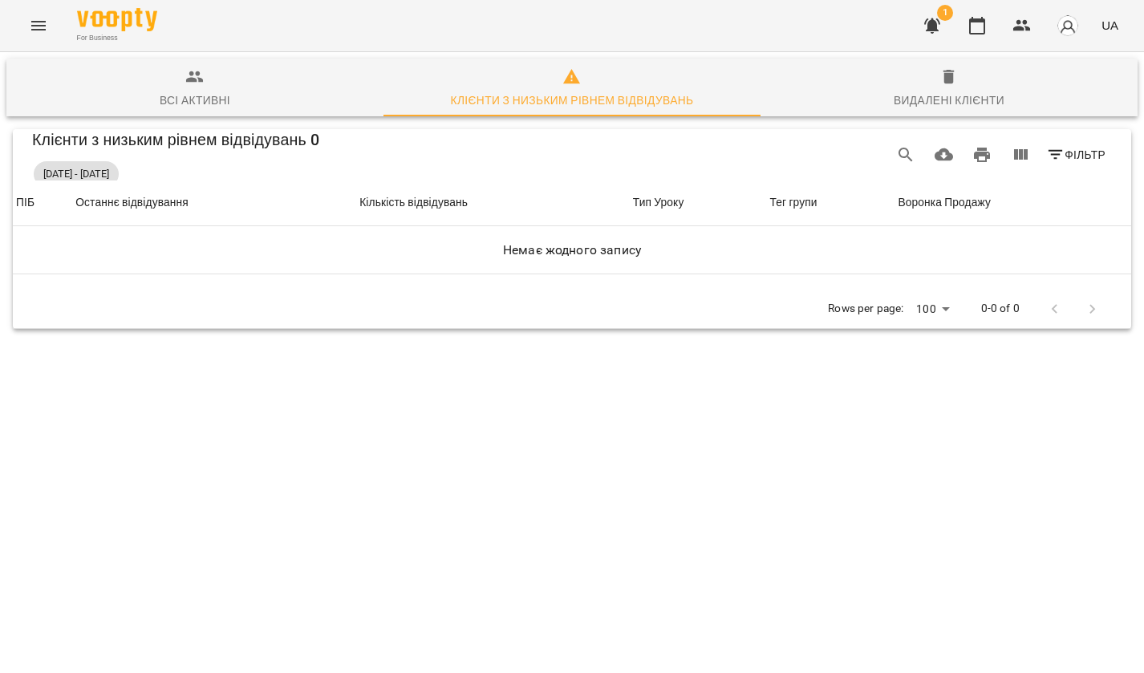
click at [26, 36] on button "Menu" at bounding box center [38, 25] width 39 height 39
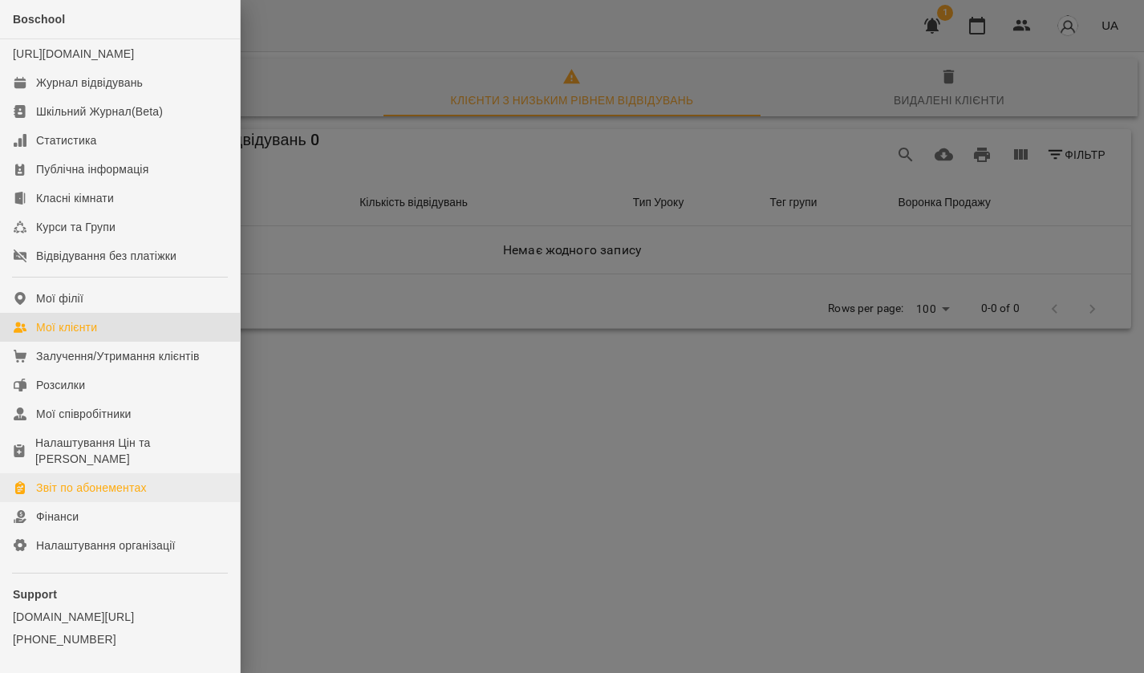
click at [91, 492] on link "Звіт по абонементах" at bounding box center [120, 487] width 240 height 29
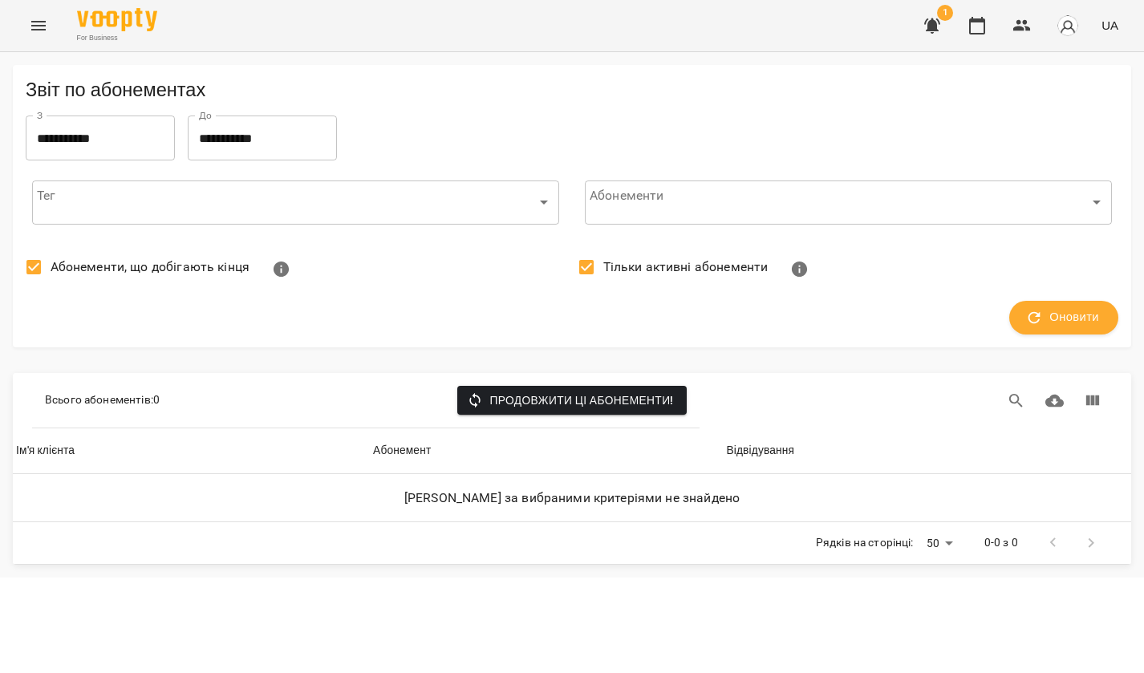
click at [40, 28] on icon "Menu" at bounding box center [38, 25] width 19 height 19
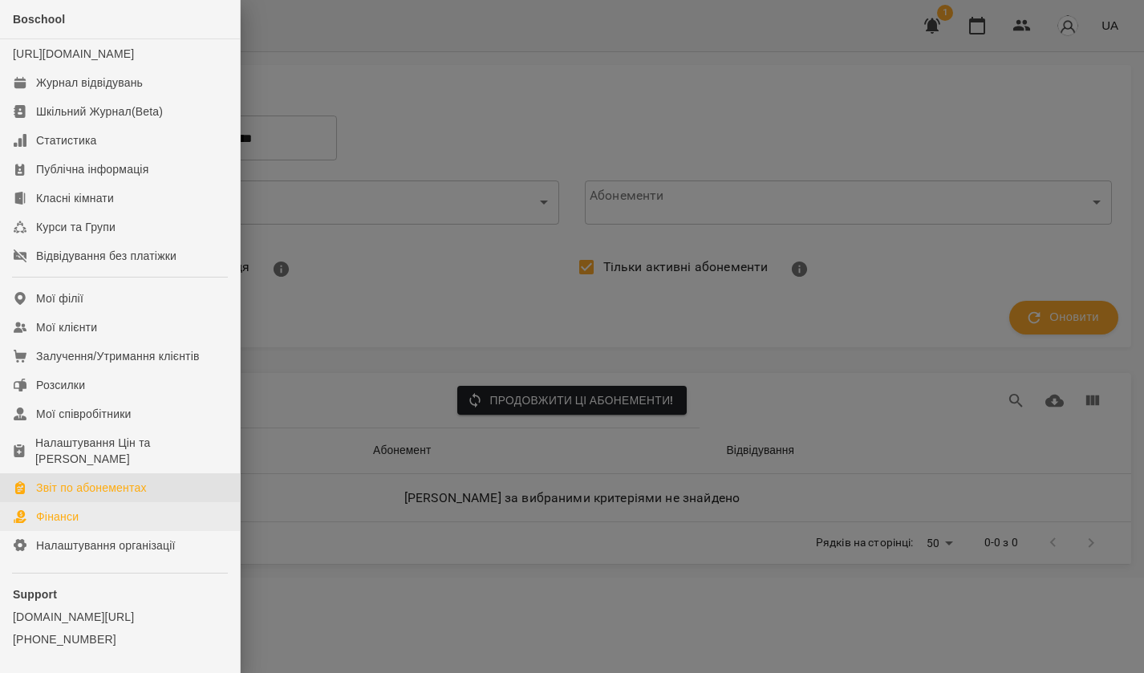
click at [68, 525] on div "Фінанси" at bounding box center [57, 517] width 43 height 16
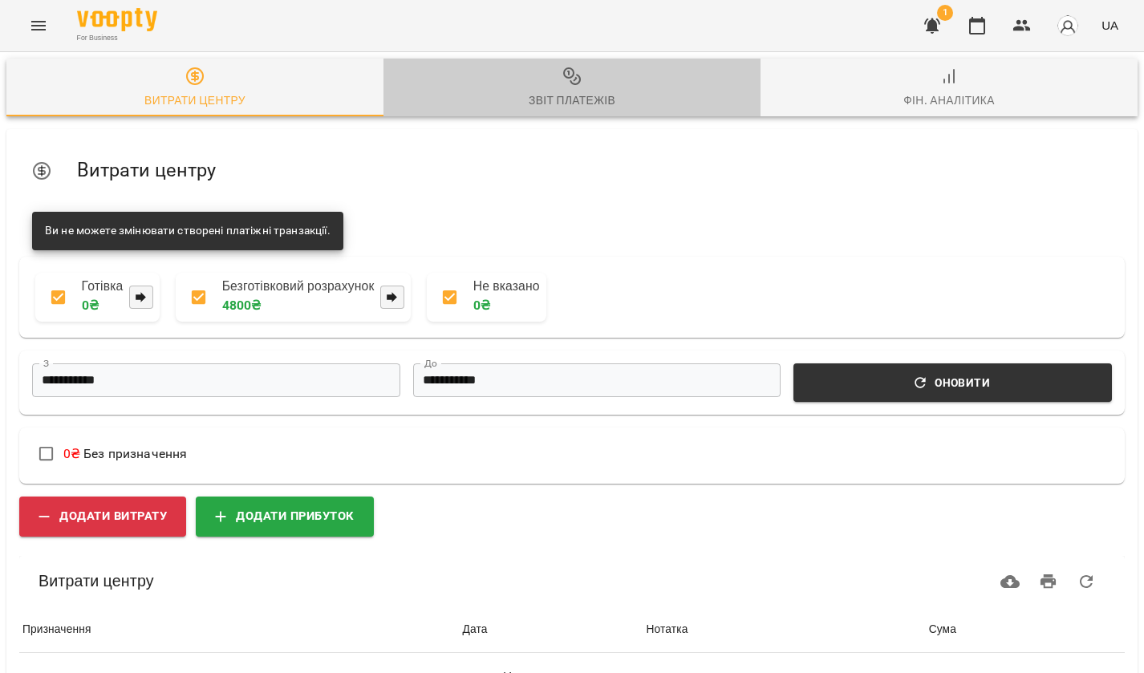
click at [531, 81] on span "Звіт платежів" at bounding box center [572, 88] width 358 height 43
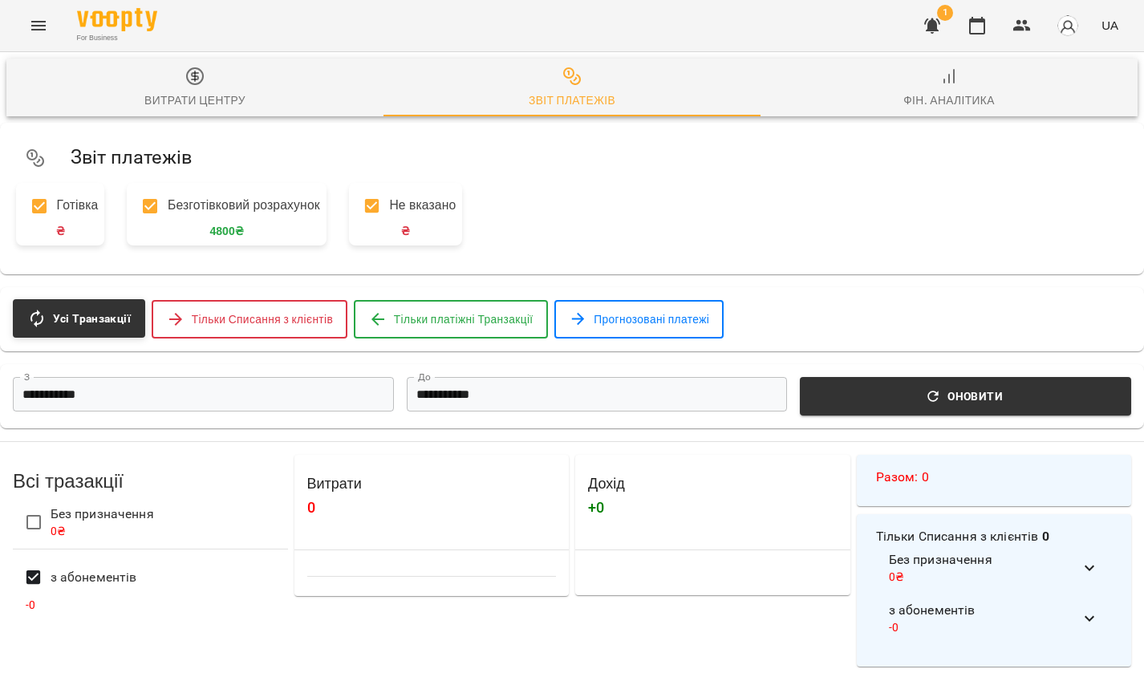
click at [929, 89] on span "Фін. Аналітика" at bounding box center [949, 88] width 358 height 43
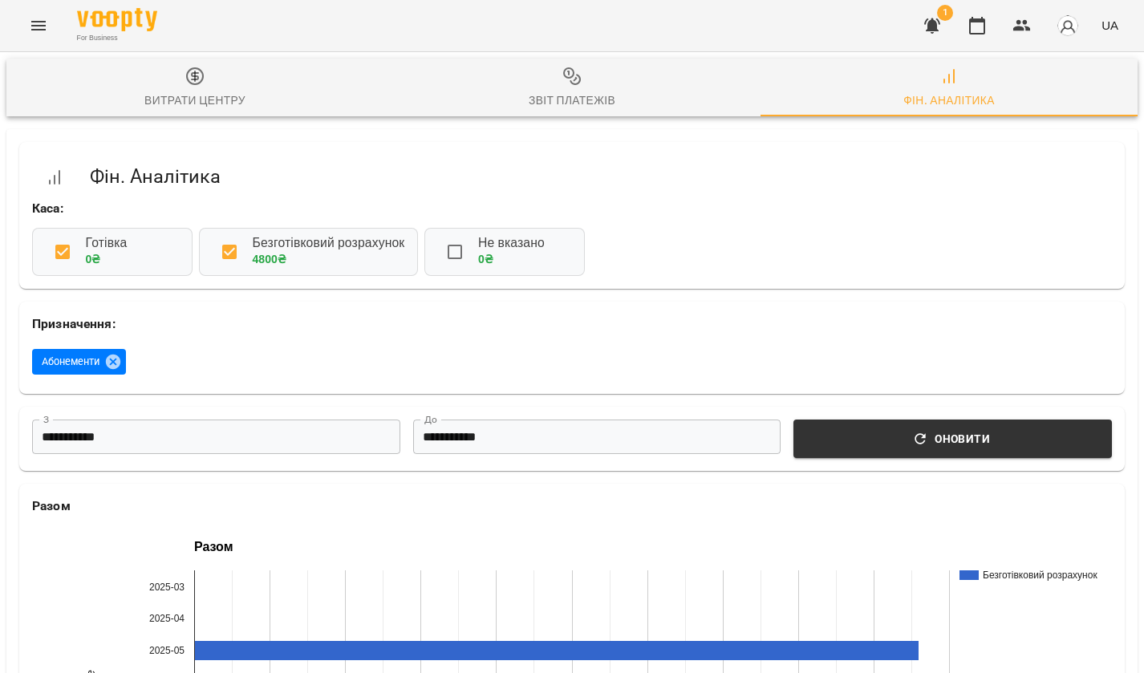
click at [621, 99] on span "Звіт платежів" at bounding box center [572, 88] width 358 height 43
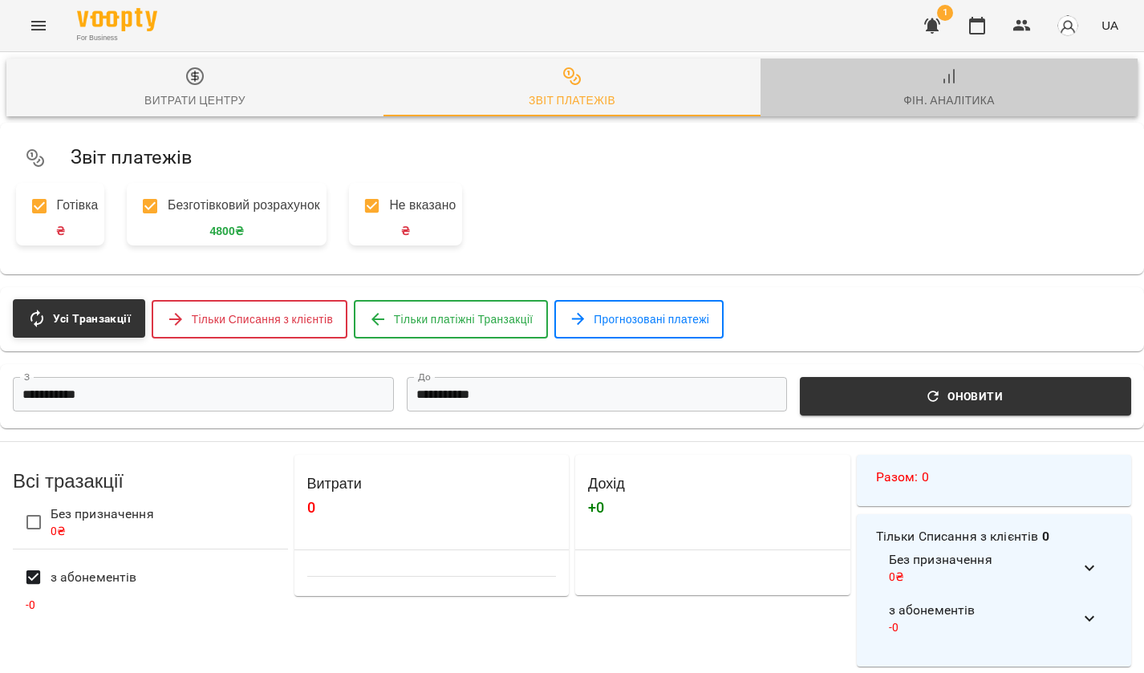
click at [967, 103] on div "Фін. Аналітика" at bounding box center [948, 100] width 91 height 19
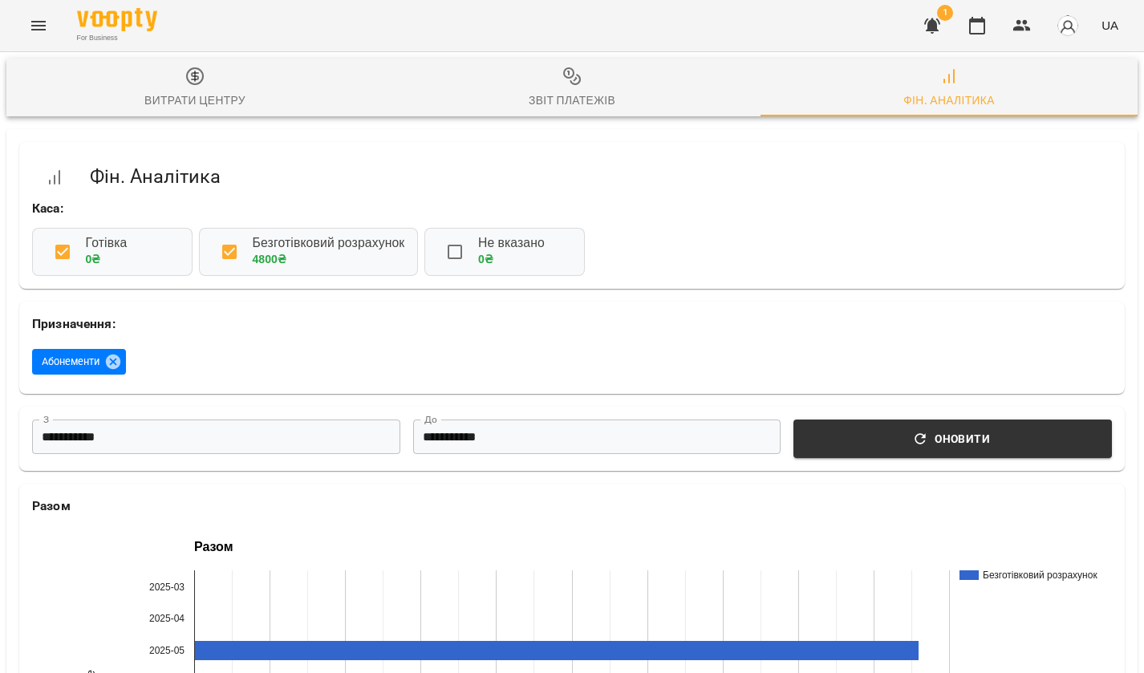
click at [249, 115] on button "Витрати центру" at bounding box center [194, 88] width 377 height 58
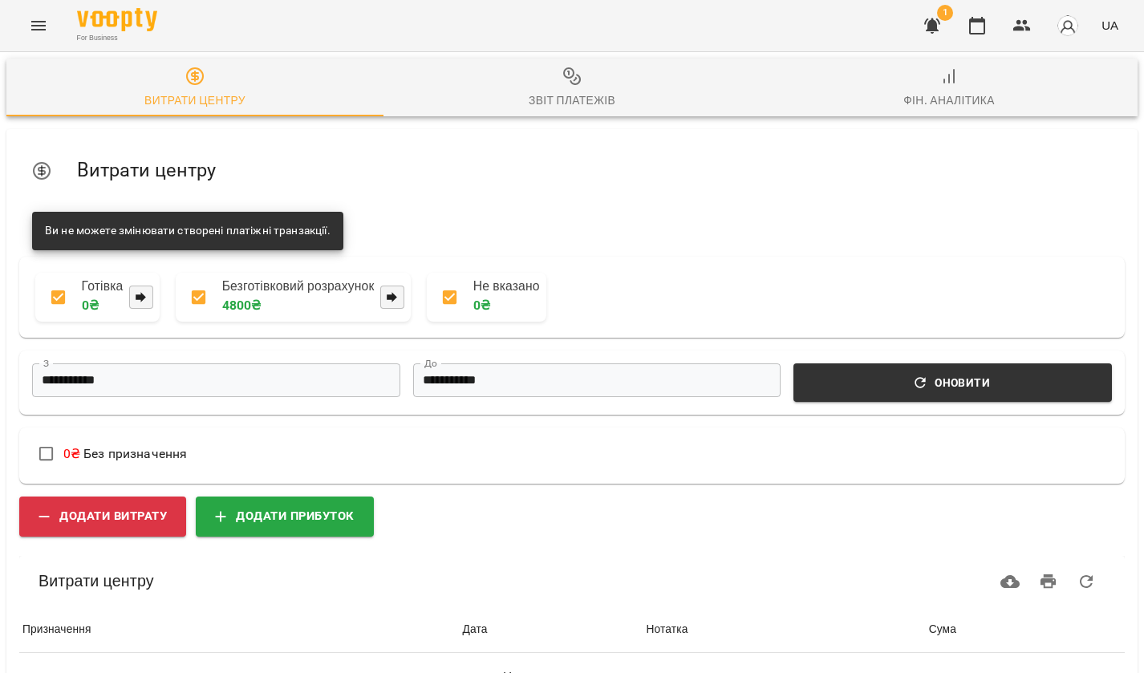
click at [122, 24] on img at bounding box center [117, 19] width 80 height 23
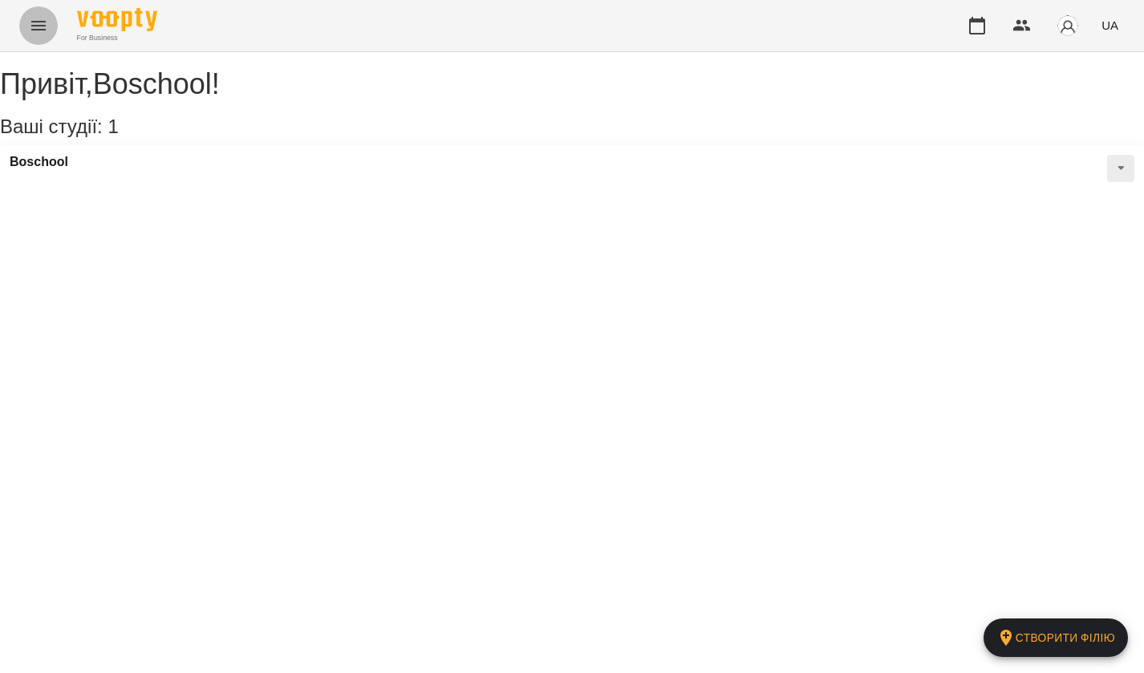
click at [41, 16] on icon "Menu" at bounding box center [38, 25] width 19 height 19
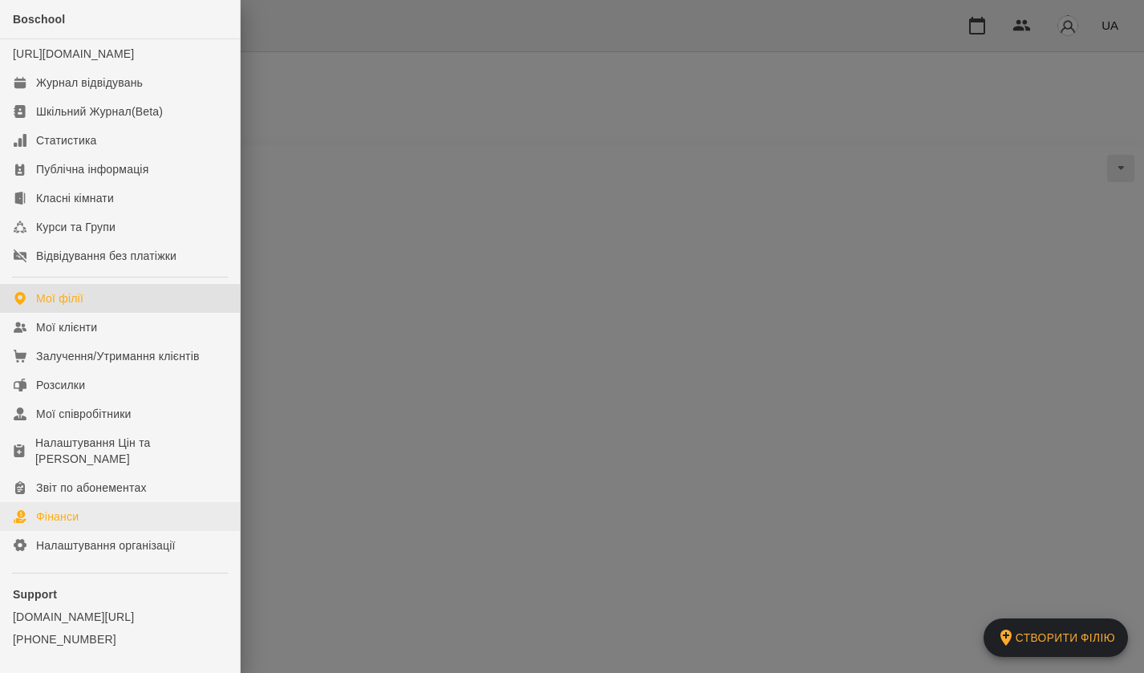
click at [124, 530] on link "Фінанси" at bounding box center [120, 516] width 240 height 29
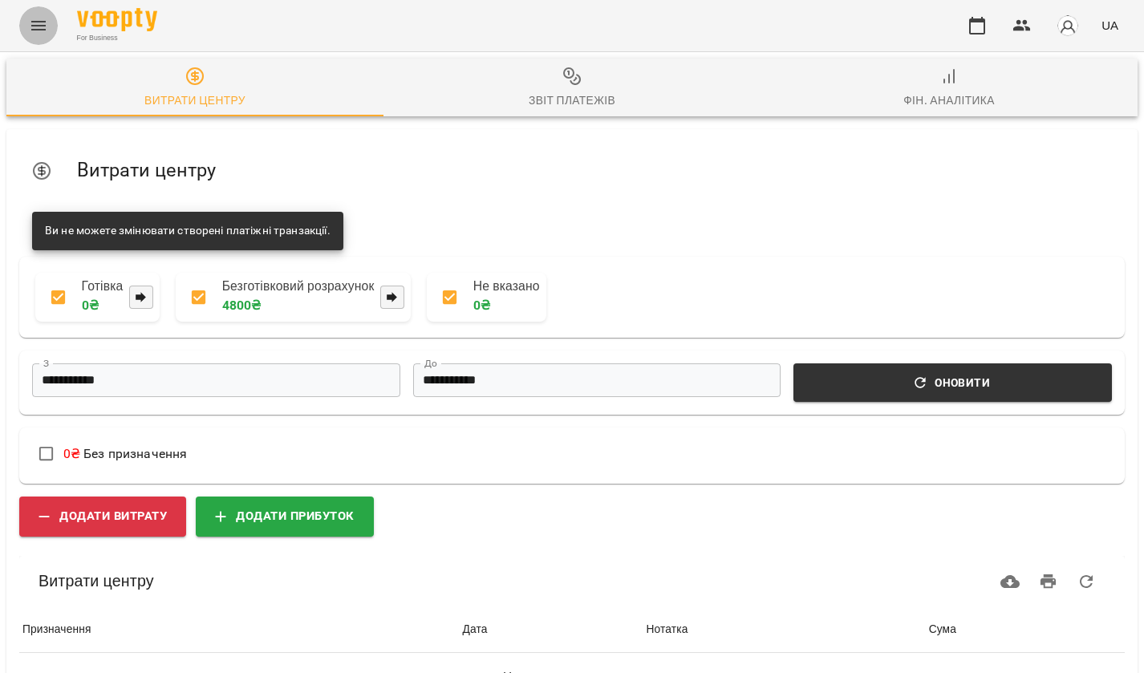
click at [43, 26] on icon "Menu" at bounding box center [38, 25] width 19 height 19
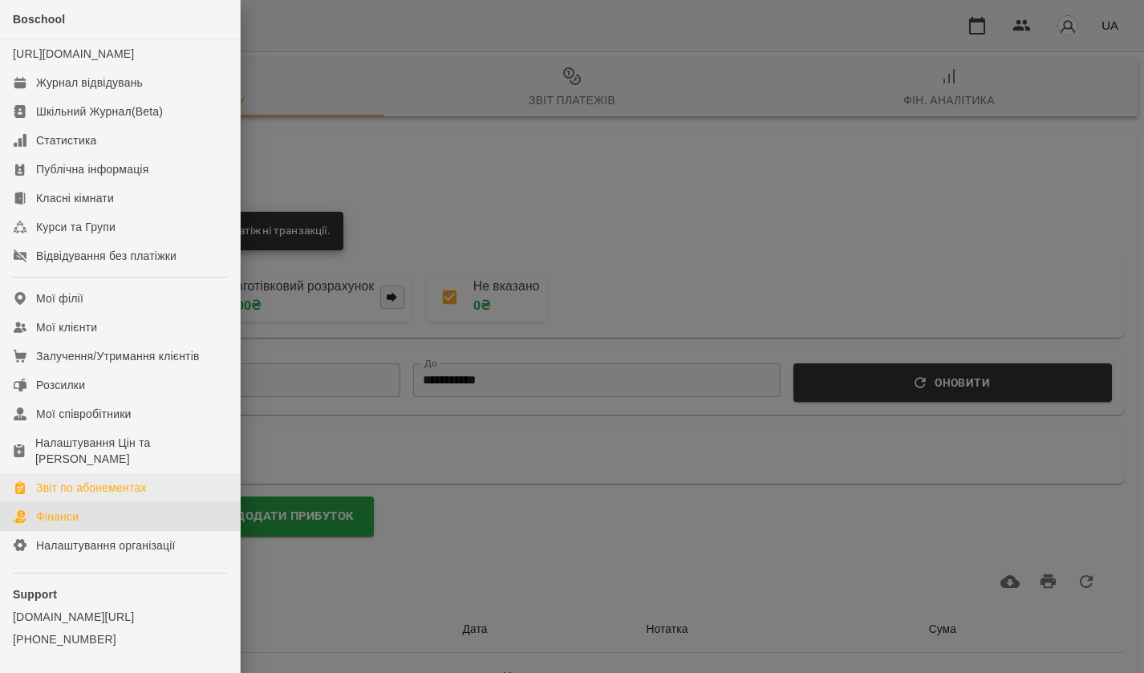
click at [66, 496] on div "Звіт по абонементах" at bounding box center [91, 488] width 111 height 16
